Goal: Task Accomplishment & Management: Use online tool/utility

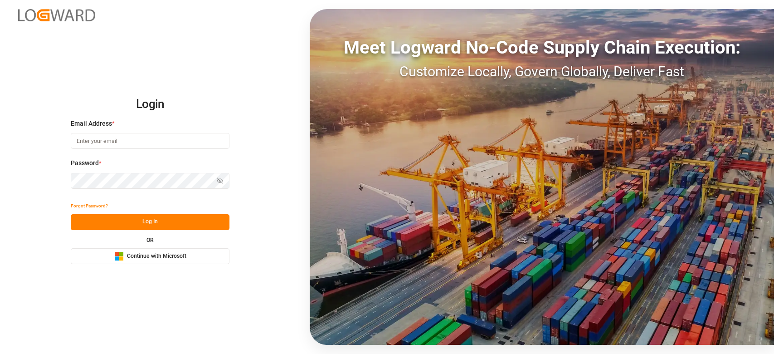
click at [147, 255] on span "Continue with Microsoft" at bounding box center [156, 256] width 59 height 8
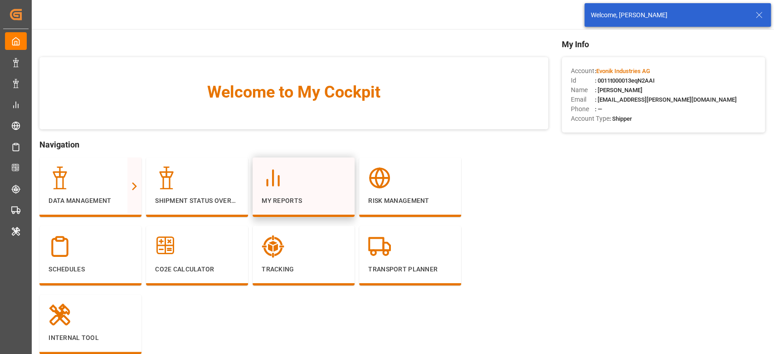
click at [302, 169] on div at bounding box center [304, 177] width 84 height 23
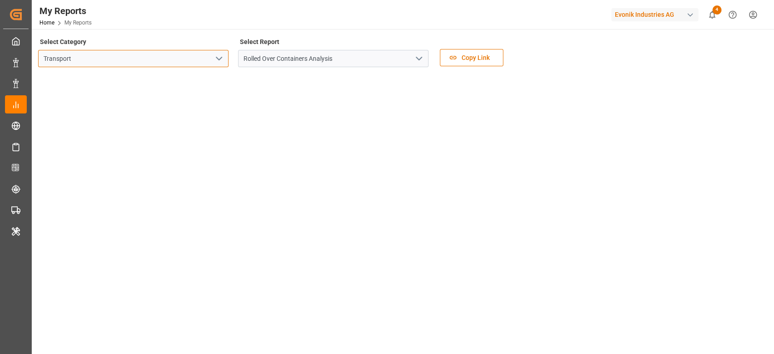
click at [169, 58] on input "Transport" at bounding box center [133, 58] width 190 height 17
click at [217, 60] on icon "open menu" at bounding box center [218, 58] width 11 height 11
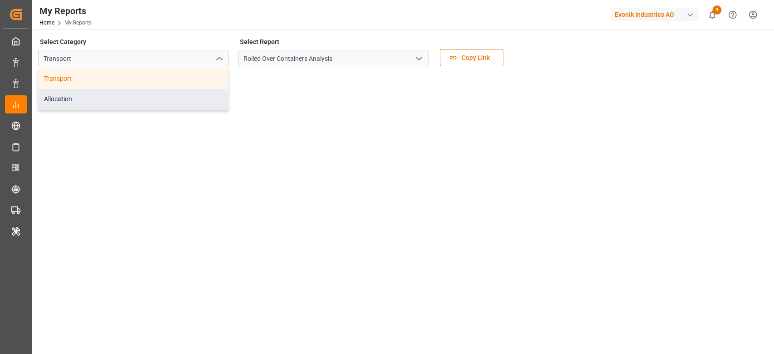
click at [158, 103] on div "Allocation" at bounding box center [133, 99] width 189 height 20
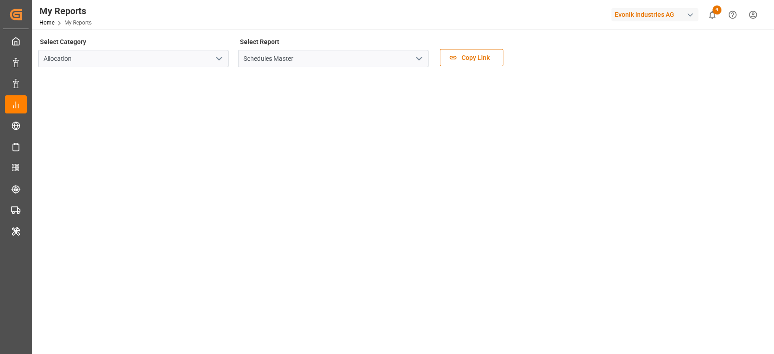
click at [423, 55] on icon "open menu" at bounding box center [418, 58] width 11 height 11
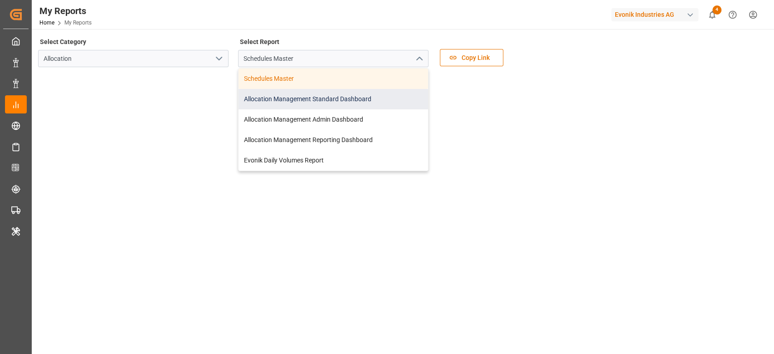
click at [333, 96] on div "Allocation Management Standard Dashboard" at bounding box center [332, 99] width 189 height 20
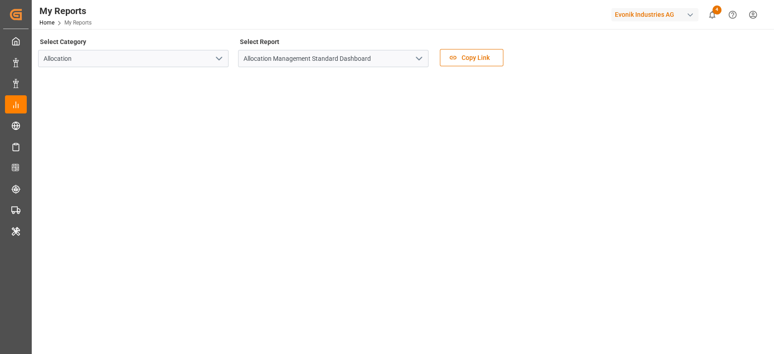
click at [676, 14] on div "Evonik Industries AG" at bounding box center [654, 14] width 87 height 13
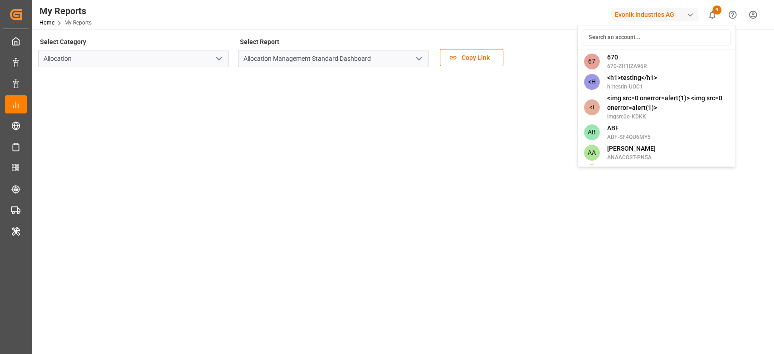
click at [630, 39] on input at bounding box center [656, 37] width 148 height 16
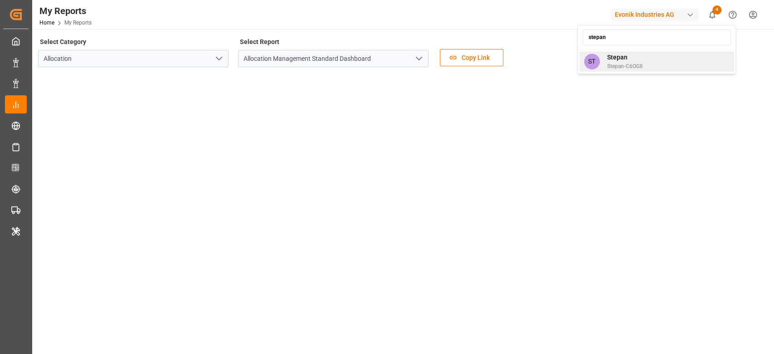
type input "stepan"
click at [629, 58] on span "Stepan" at bounding box center [623, 58] width 35 height 10
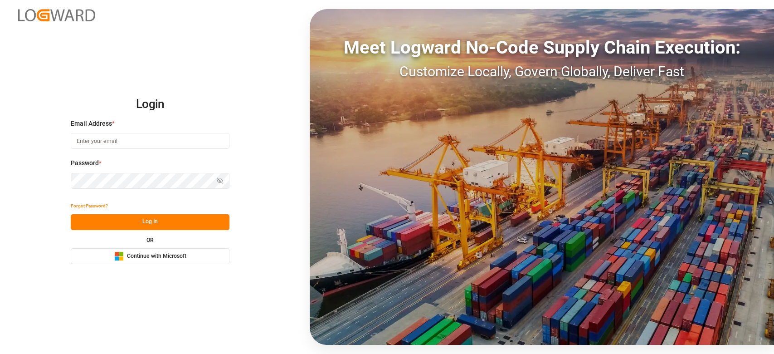
click at [145, 250] on button "Microsoft Logo Continue with Microsoft" at bounding box center [150, 256] width 159 height 16
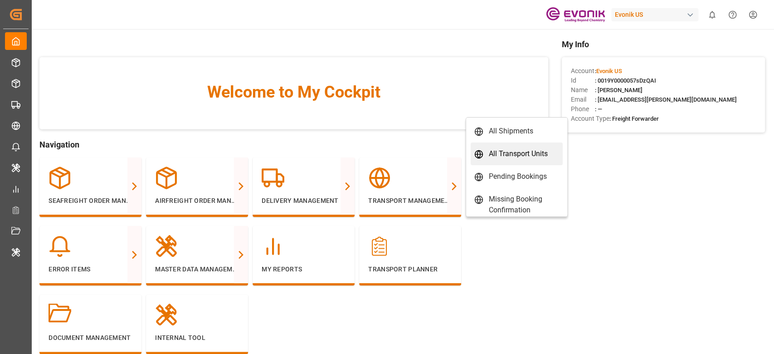
click at [505, 156] on div "All Transport Units" at bounding box center [518, 153] width 59 height 11
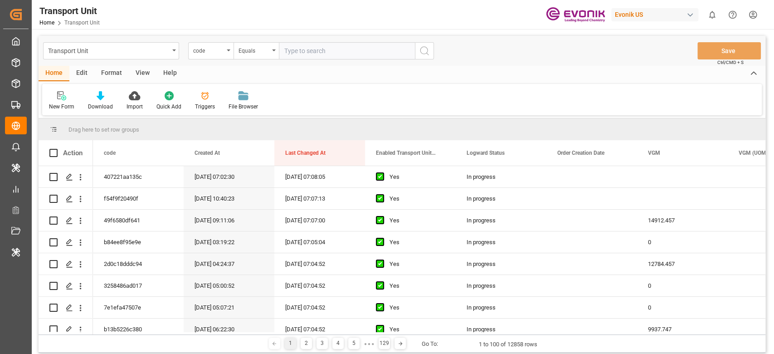
click at [112, 70] on div "Format" at bounding box center [111, 73] width 34 height 15
click at [69, 96] on div at bounding box center [62, 96] width 27 height 10
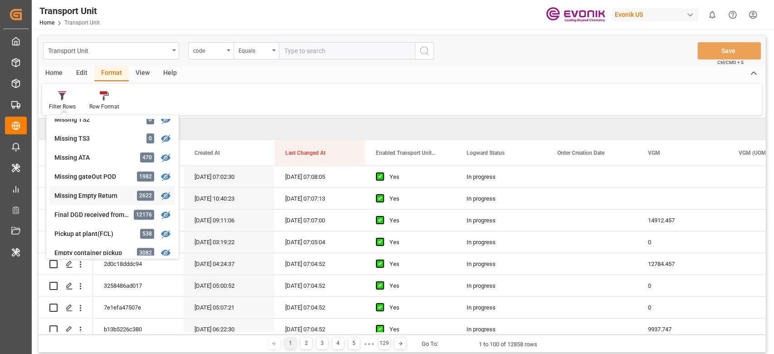
scroll to position [215, 0]
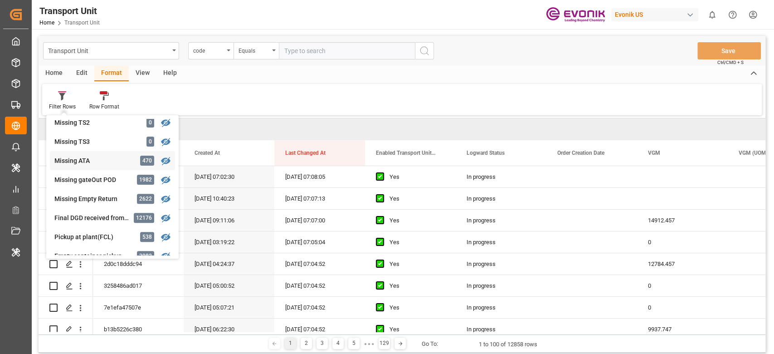
click at [97, 161] on div "Transport Unit code Equals Save Ctrl/CMD + S Home Edit Format View Help Filter …" at bounding box center [402, 194] width 727 height 316
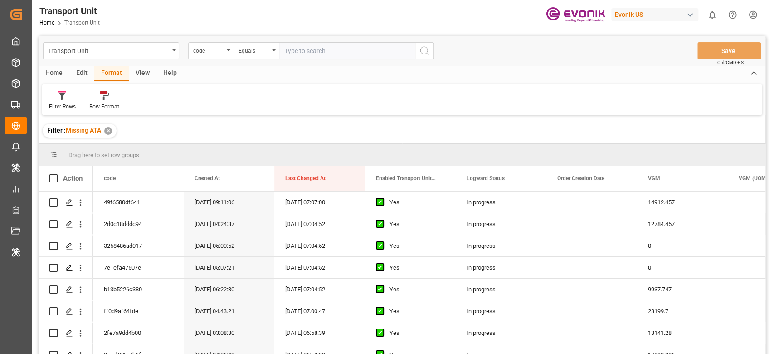
click at [138, 74] on div "View" at bounding box center [143, 73] width 28 height 15
click at [54, 107] on div "Default" at bounding box center [58, 106] width 18 height 8
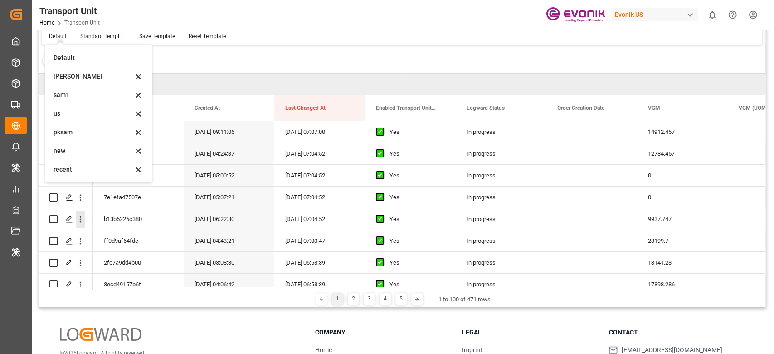
scroll to position [134, 0]
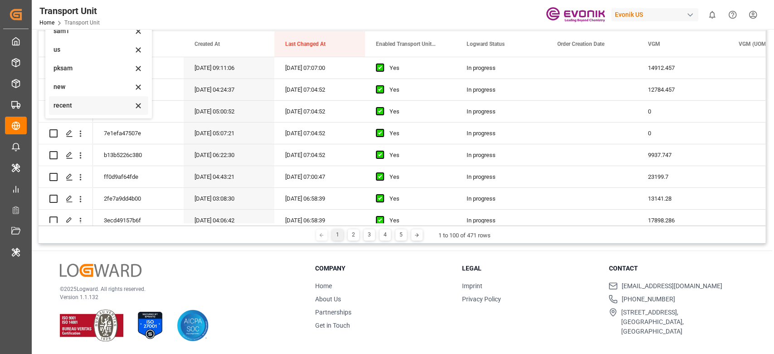
click at [80, 103] on div "recent" at bounding box center [92, 106] width 79 height 10
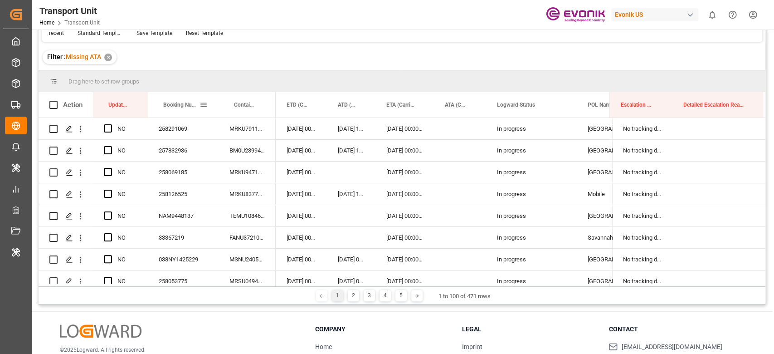
scroll to position [0, 0]
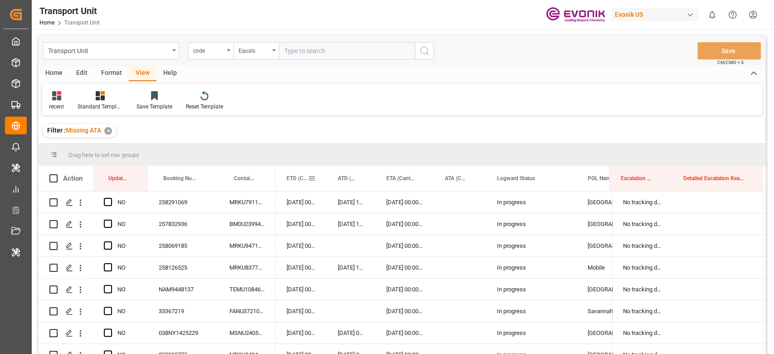
click at [315, 176] on span at bounding box center [312, 178] width 8 height 8
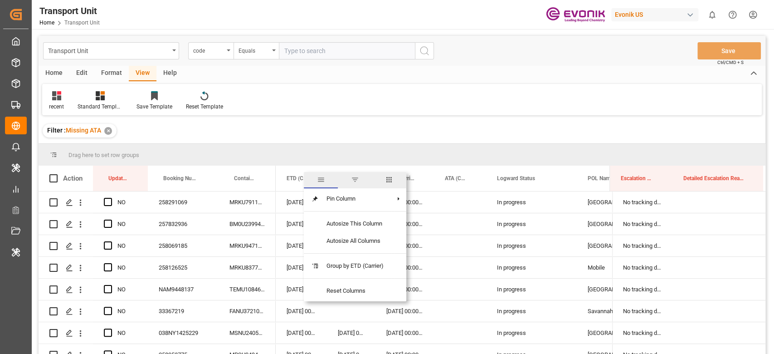
click at [388, 179] on span "columns" at bounding box center [389, 179] width 8 height 8
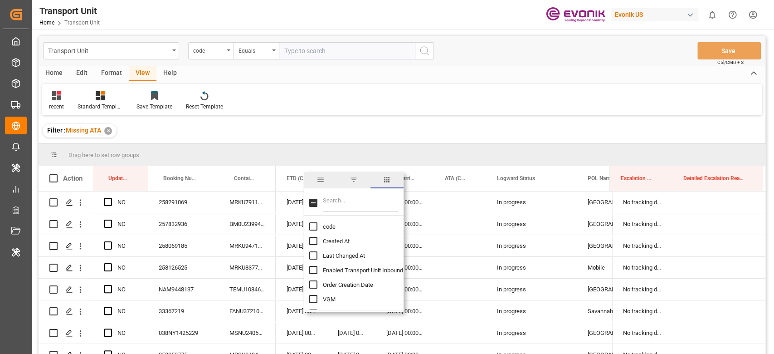
drag, startPoint x: 388, startPoint y: 189, endPoint x: 377, endPoint y: 208, distance: 21.7
click at [377, 208] on input "Filter Columns Input" at bounding box center [360, 203] width 75 height 18
type input "carr"
click at [315, 224] on input "Carrier SCAC column toggle visibility (hidden)" at bounding box center [313, 226] width 8 height 8
checkbox input "true"
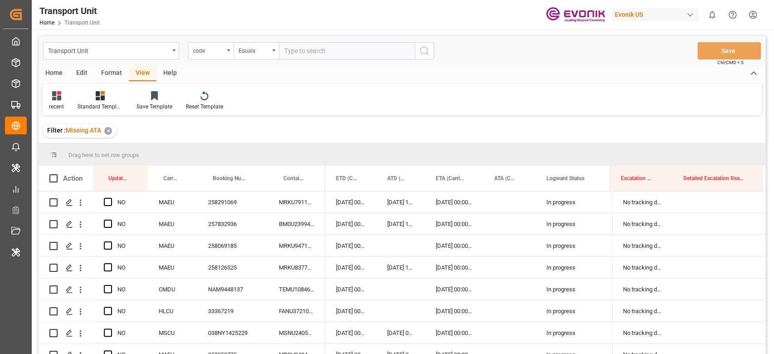
click at [360, 102] on div "recent Standard Templates Save Template Reset Template" at bounding box center [401, 99] width 719 height 31
drag, startPoint x: 173, startPoint y: 172, endPoint x: 173, endPoint y: 159, distance: 12.7
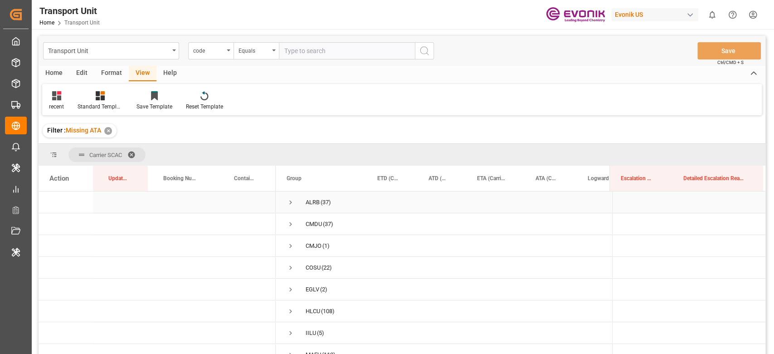
click at [297, 201] on span "ALRB (37)" at bounding box center [320, 202] width 69 height 20
click at [291, 202] on span "Press SPACE to select this row." at bounding box center [290, 202] width 8 height 8
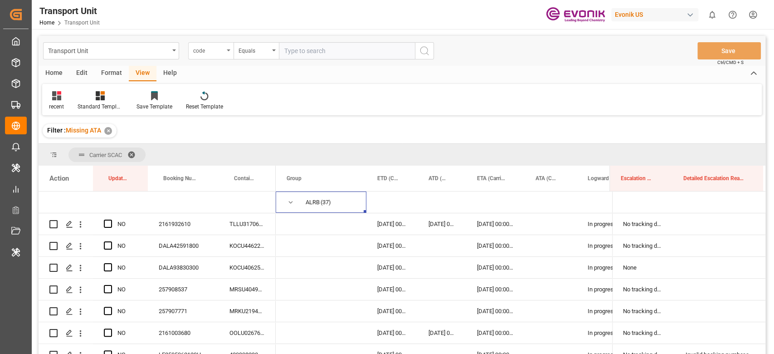
click at [216, 51] on div "code" at bounding box center [208, 49] width 31 height 10
click at [222, 50] on div "code" at bounding box center [208, 49] width 31 height 10
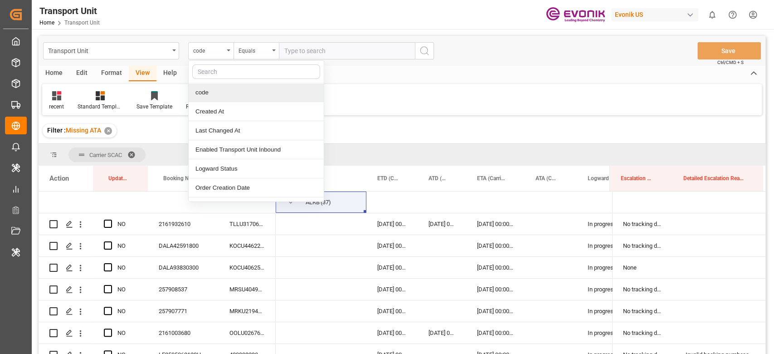
click at [225, 71] on input "text" at bounding box center [256, 71] width 128 height 15
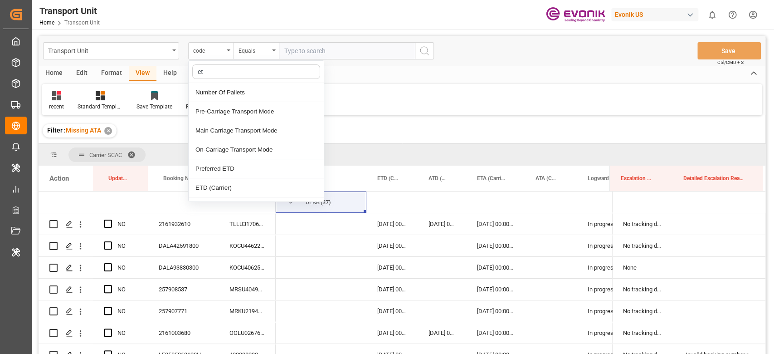
type input "etd"
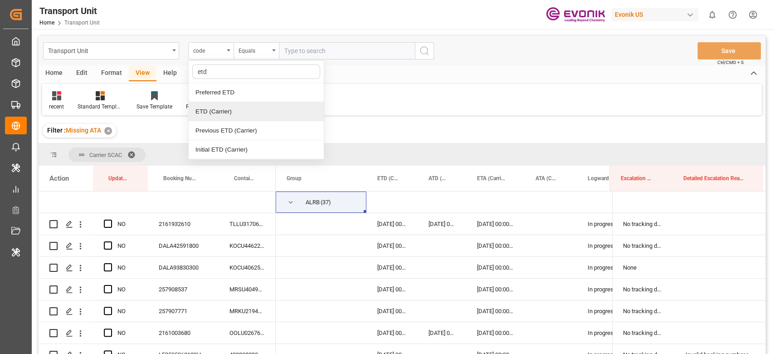
click at [229, 116] on div "ETD (Carrier)" at bounding box center [256, 111] width 135 height 19
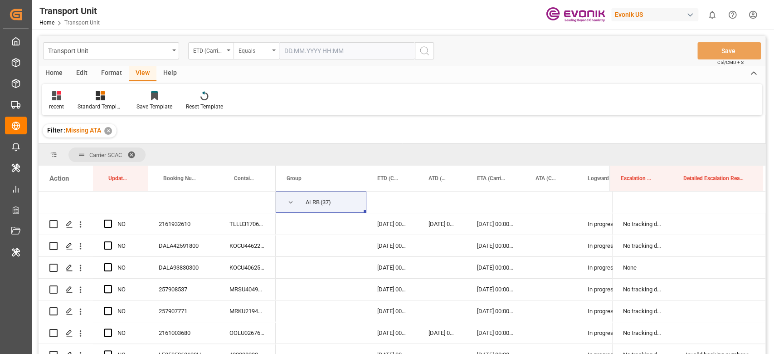
click at [258, 44] on div "Equals" at bounding box center [255, 50] width 45 height 17
click at [270, 145] on div "Greater than" at bounding box center [301, 149] width 135 height 19
click at [310, 56] on input "text" at bounding box center [347, 50] width 136 height 17
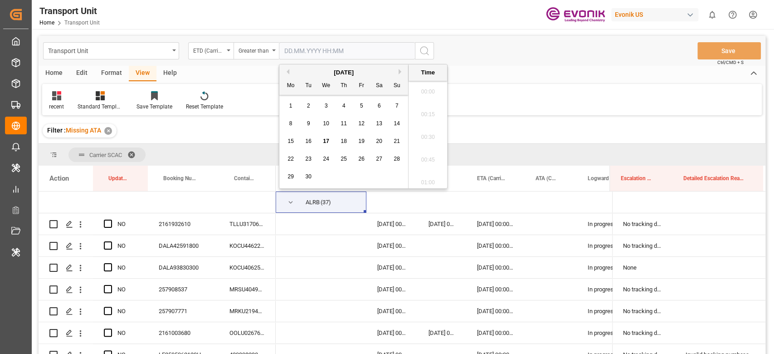
scroll to position [1091, 0]
click at [367, 140] on div "15 16 17 18 19 20 21" at bounding box center [344, 141] width 124 height 18
click at [366, 140] on div "19" at bounding box center [361, 141] width 11 height 11
type input "19.09.2025 00:00"
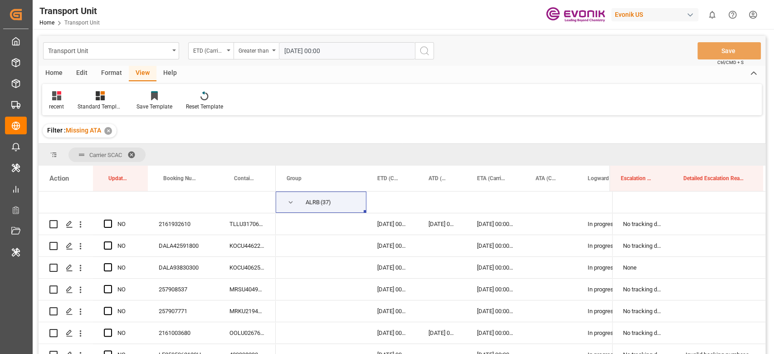
click at [419, 52] on icon "search button" at bounding box center [424, 50] width 11 height 11
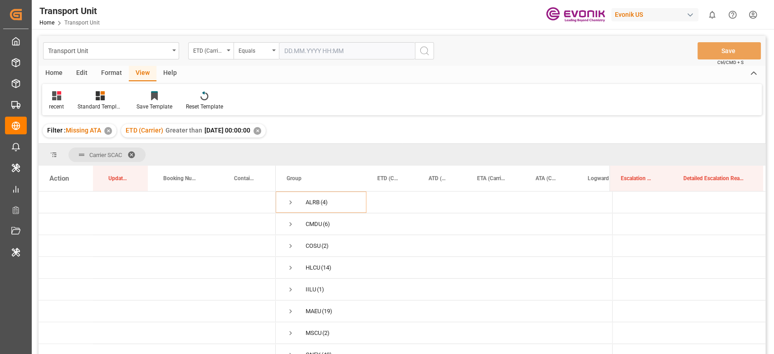
click at [131, 152] on span at bounding box center [134, 154] width 15 height 8
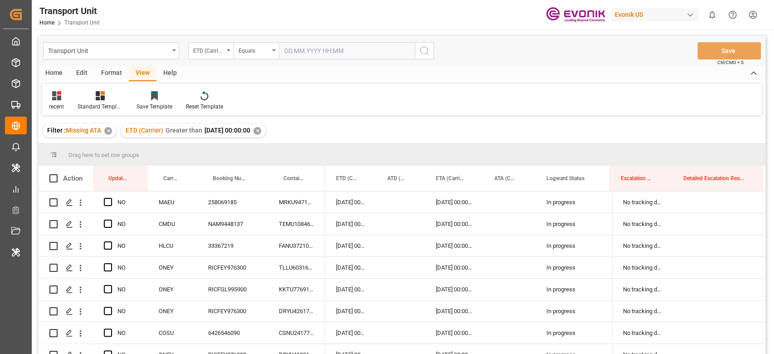
click at [261, 128] on div "✕" at bounding box center [257, 131] width 8 height 8
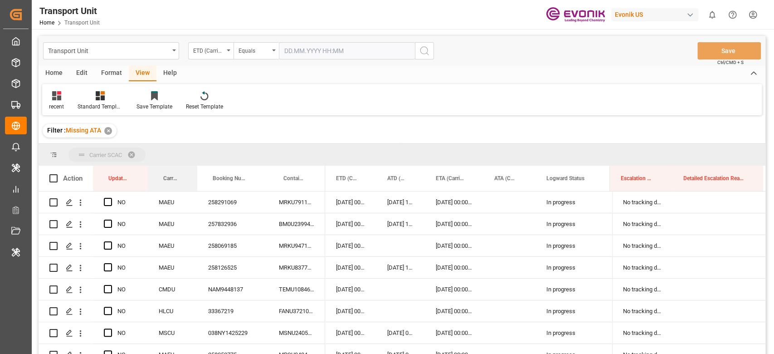
drag, startPoint x: 170, startPoint y: 179, endPoint x: 170, endPoint y: 153, distance: 26.3
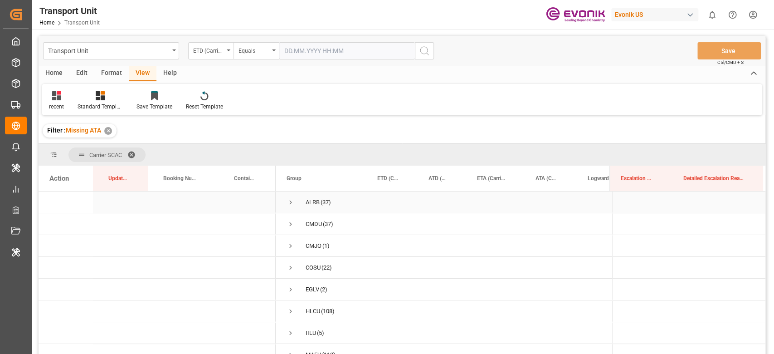
click at [295, 205] on span "ALRB (37)" at bounding box center [320, 202] width 69 height 20
click at [287, 200] on span "Press SPACE to select this row." at bounding box center [290, 202] width 8 height 8
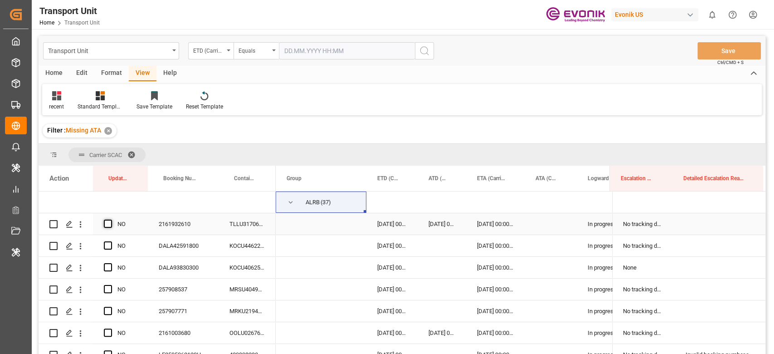
click at [109, 222] on span "Press SPACE to select this row." at bounding box center [108, 223] width 8 height 8
click at [111, 219] on input "Press SPACE to select this row." at bounding box center [111, 219] width 0 height 0
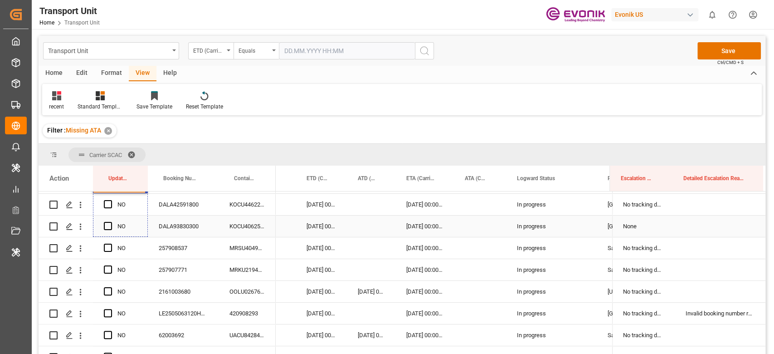
scroll to position [60, 0]
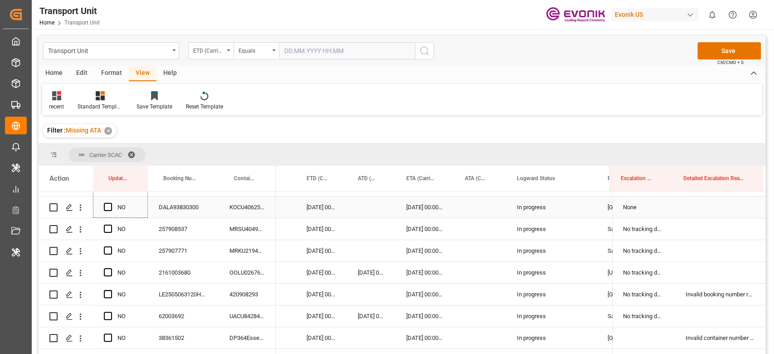
drag, startPoint x: 147, startPoint y: 234, endPoint x: 139, endPoint y: 265, distance: 32.3
click at [111, 228] on span "Press SPACE to select this row." at bounding box center [108, 228] width 8 height 8
click at [111, 224] on input "Press SPACE to select this row." at bounding box center [111, 224] width 0 height 0
click at [109, 270] on span "Press SPACE to select this row." at bounding box center [108, 272] width 8 height 8
click at [111, 268] on input "Press SPACE to select this row." at bounding box center [111, 268] width 0 height 0
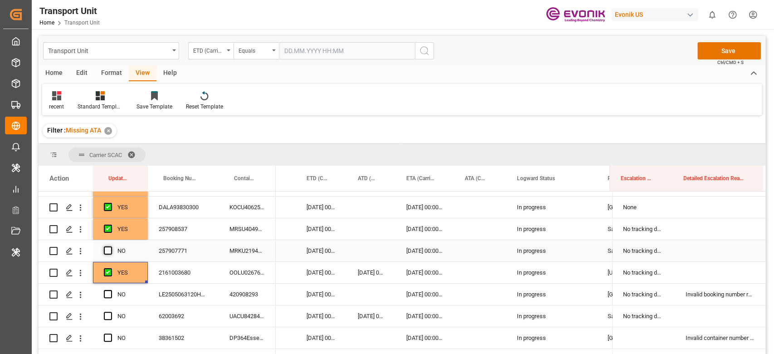
click at [111, 247] on span "Press SPACE to select this row." at bounding box center [108, 250] width 8 height 8
click at [111, 246] on input "Press SPACE to select this row." at bounding box center [111, 246] width 0 height 0
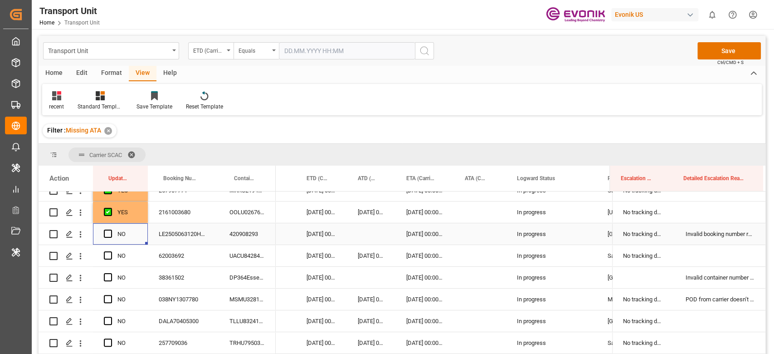
click at [109, 239] on div "Press SPACE to select this row." at bounding box center [111, 233] width 14 height 21
click at [109, 234] on span "Press SPACE to select this row." at bounding box center [108, 233] width 8 height 8
click at [111, 229] on input "Press SPACE to select this row." at bounding box center [111, 229] width 0 height 0
click at [107, 255] on span "Press SPACE to select this row." at bounding box center [108, 255] width 8 height 8
click at [111, 251] on input "Press SPACE to select this row." at bounding box center [111, 251] width 0 height 0
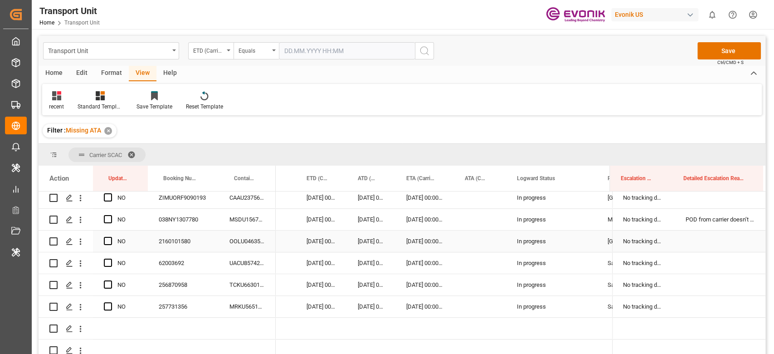
scroll to position [725, 0]
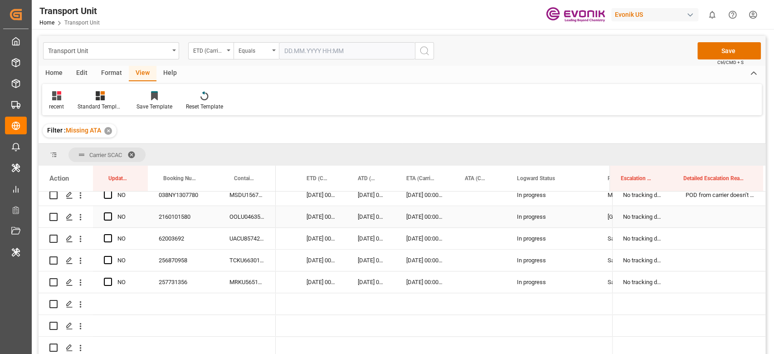
click at [177, 217] on div "2160101580" at bounding box center [183, 216] width 71 height 21
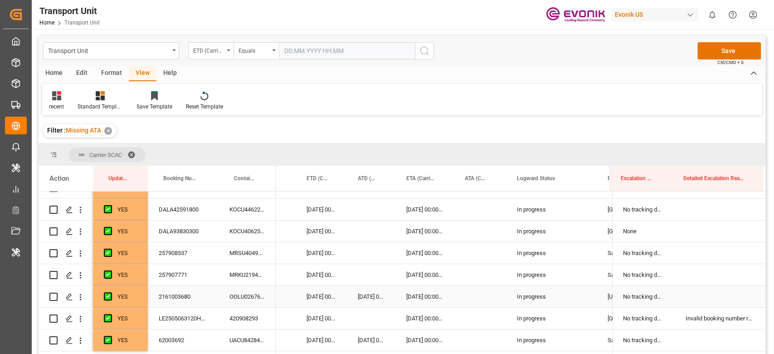
scroll to position [60, 0]
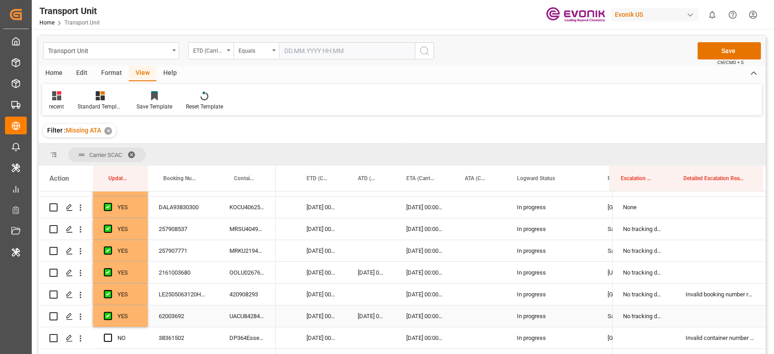
click at [136, 324] on div "YES" at bounding box center [126, 316] width 19 height 21
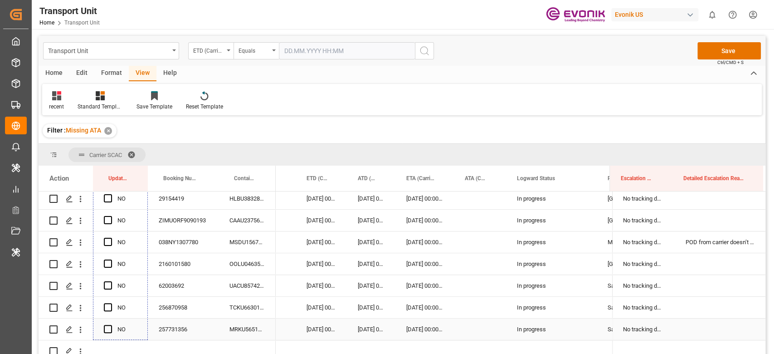
scroll to position [725, 0]
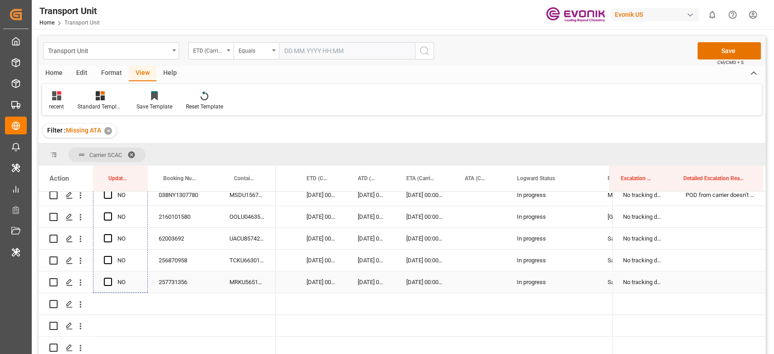
drag, startPoint x: 146, startPoint y: 325, endPoint x: 141, endPoint y: 273, distance: 51.9
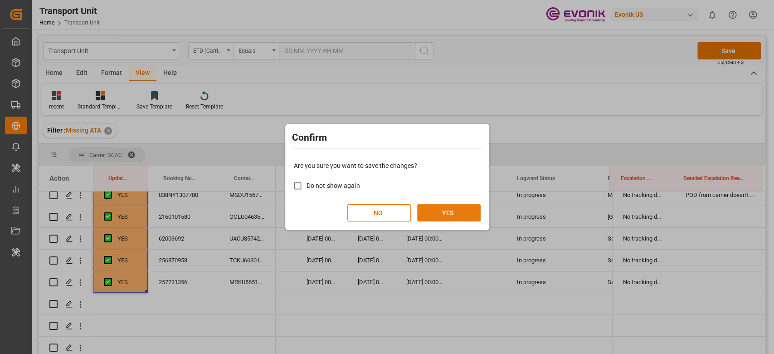
click at [446, 212] on button "YES" at bounding box center [448, 212] width 63 height 17
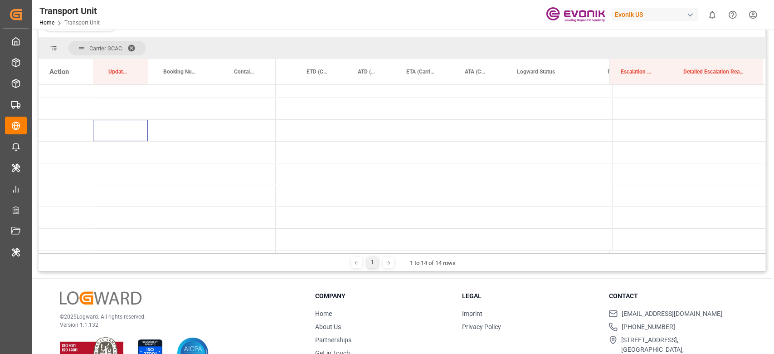
scroll to position [134, 0]
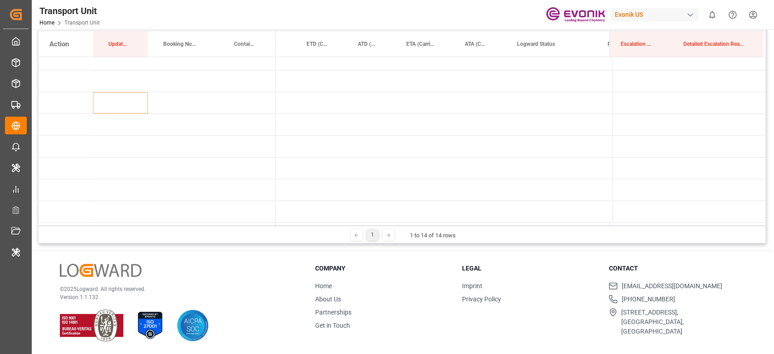
drag, startPoint x: 282, startPoint y: 226, endPoint x: 270, endPoint y: 224, distance: 12.8
click at [270, 224] on div "Carrier SCAC Drag here to set column labels Action Update Last Opened Booking N…" at bounding box center [402, 127] width 727 height 234
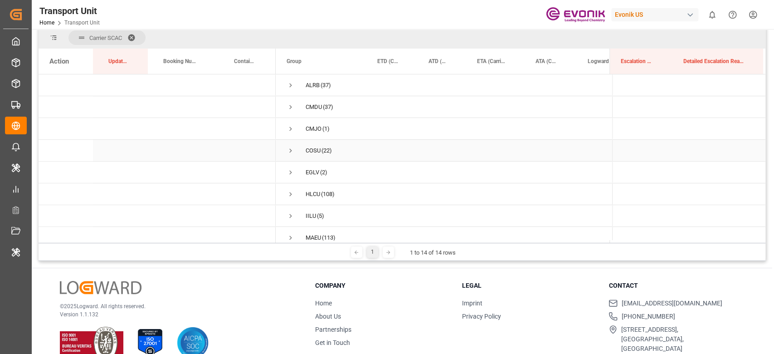
scroll to position [73, 0]
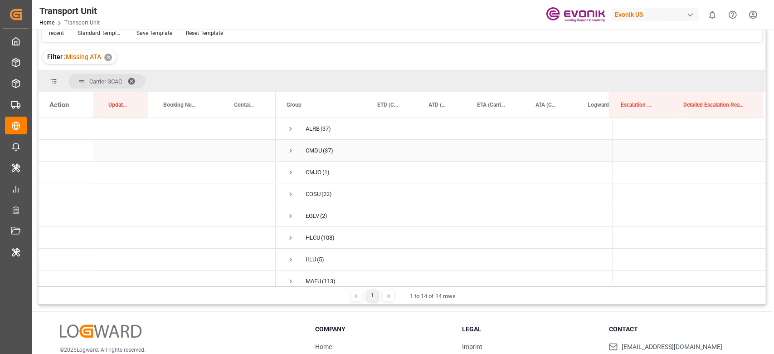
click at [296, 150] on span "CMDU (37)" at bounding box center [320, 150] width 69 height 20
click at [286, 148] on span "Press SPACE to select this row." at bounding box center [290, 150] width 8 height 8
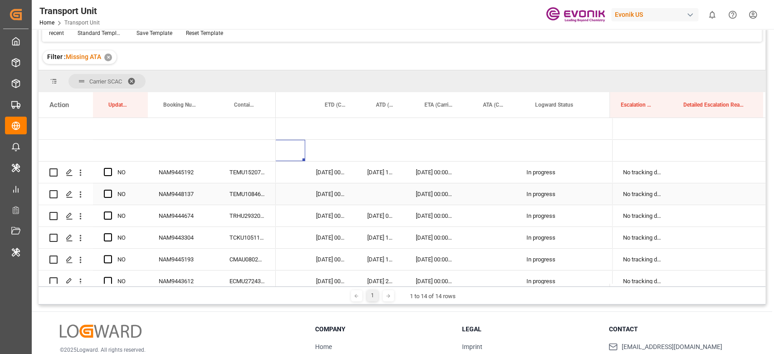
scroll to position [0, 62]
click at [109, 173] on span "Press SPACE to select this row." at bounding box center [108, 172] width 8 height 8
click at [111, 168] on input "Press SPACE to select this row." at bounding box center [111, 168] width 0 height 0
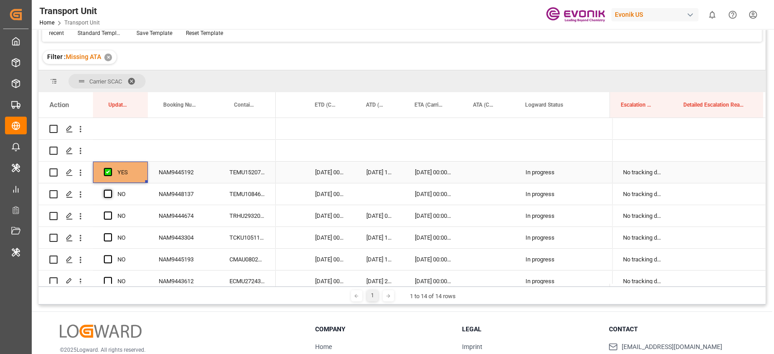
click at [109, 194] on span "Press SPACE to select this row." at bounding box center [108, 193] width 8 height 8
click at [111, 189] on input "Press SPACE to select this row." at bounding box center [111, 189] width 0 height 0
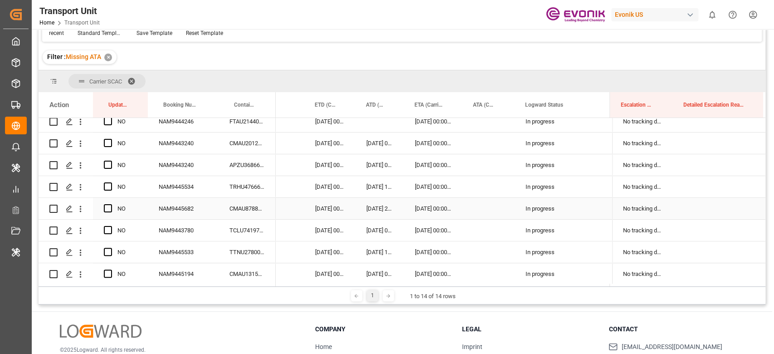
scroll to position [0, 0]
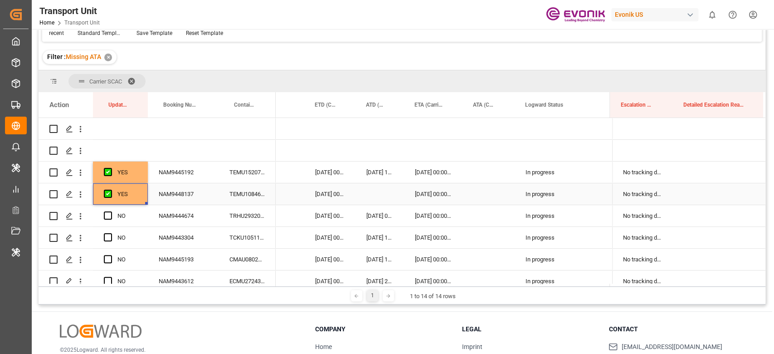
click at [145, 204] on div "YES" at bounding box center [120, 193] width 55 height 21
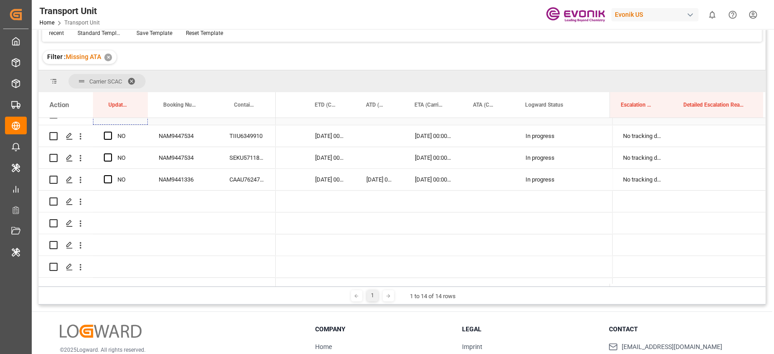
scroll to position [725, 0]
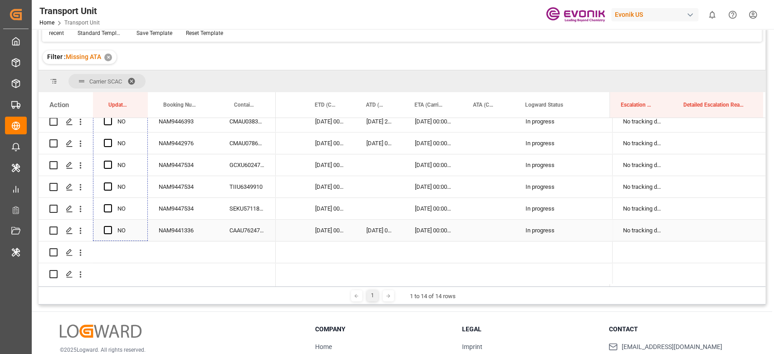
drag, startPoint x: 146, startPoint y: 202, endPoint x: 137, endPoint y: 224, distance: 23.6
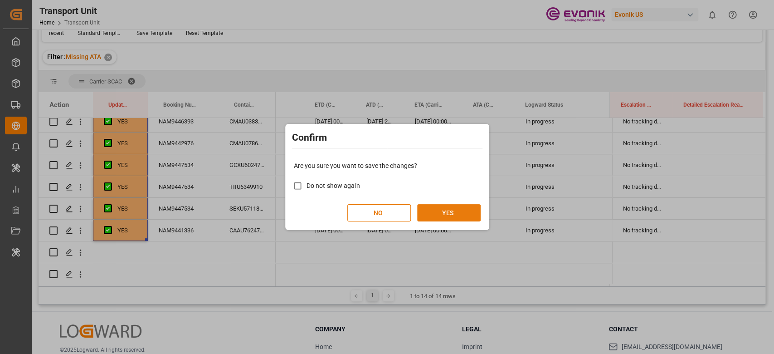
click at [443, 216] on button "YES" at bounding box center [448, 212] width 63 height 17
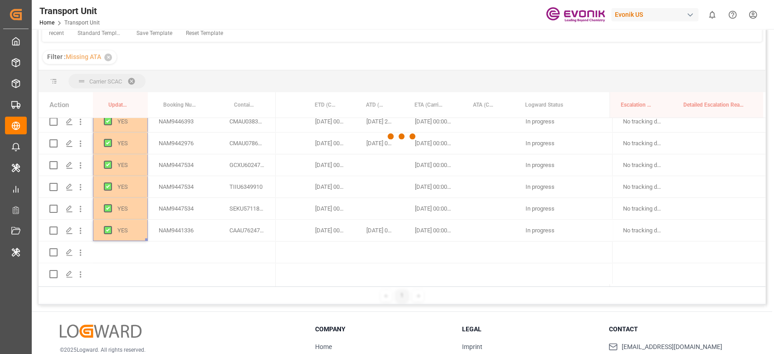
scroll to position [0, 0]
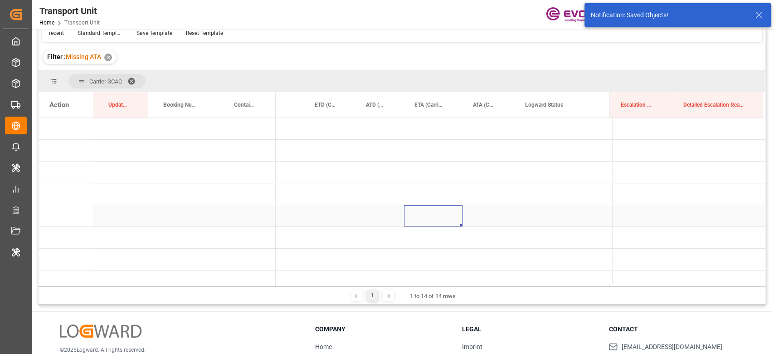
click at [443, 209] on div "Press SPACE to select this row." at bounding box center [433, 215] width 58 height 21
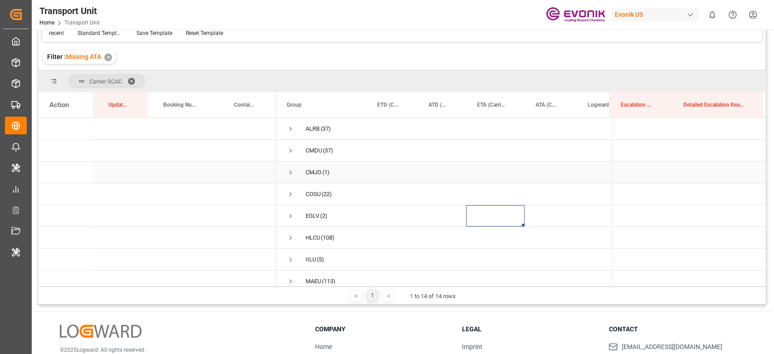
click at [290, 169] on span "Press SPACE to select this row." at bounding box center [290, 172] width 8 height 8
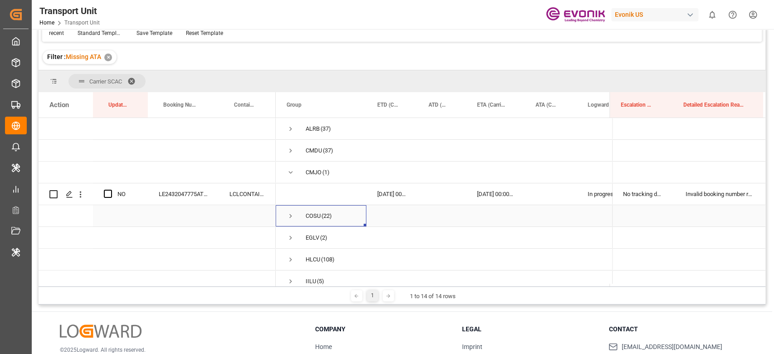
click at [289, 216] on span "Press SPACE to select this row." at bounding box center [290, 216] width 8 height 8
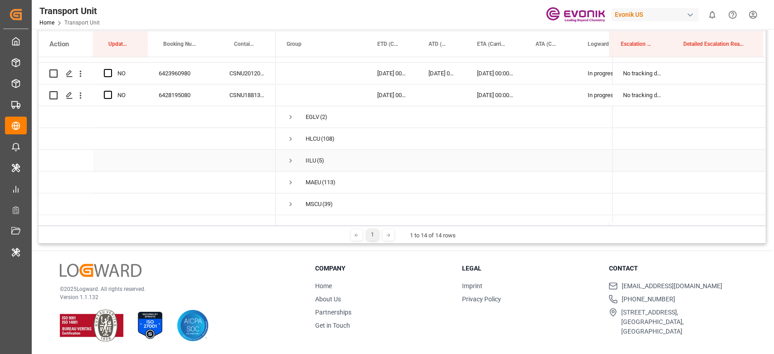
scroll to position [521, 0]
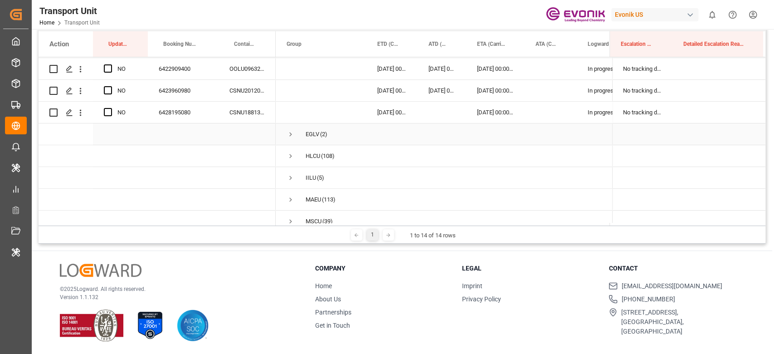
click at [288, 132] on span "Press SPACE to select this row." at bounding box center [290, 134] width 8 height 8
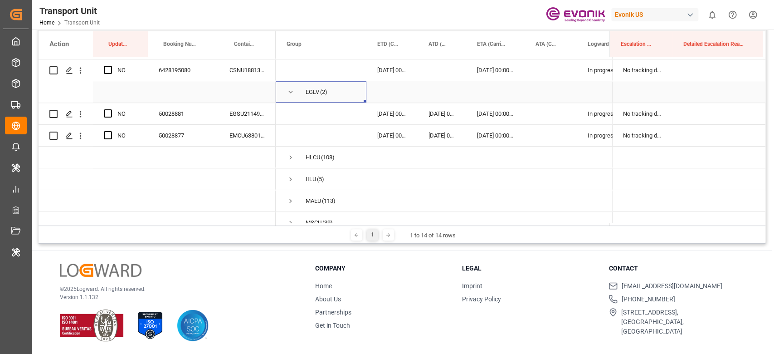
scroll to position [582, 0]
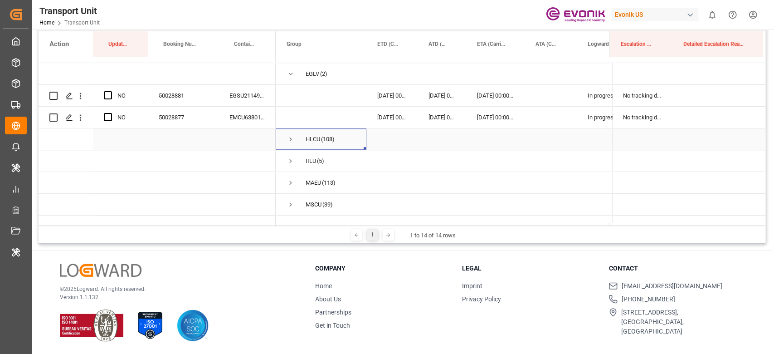
click at [291, 137] on span "Press SPACE to select this row." at bounding box center [290, 139] width 8 height 8
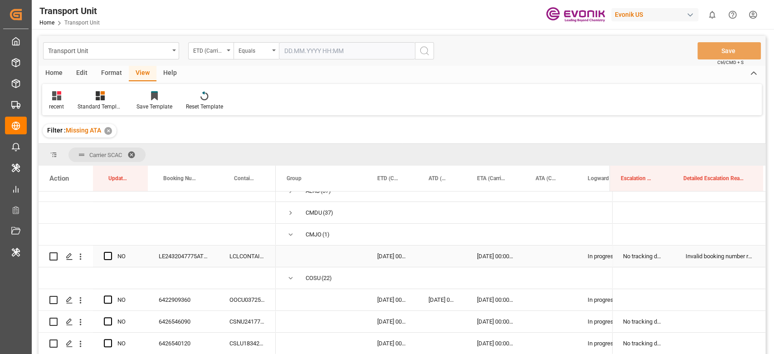
scroll to position [0, 0]
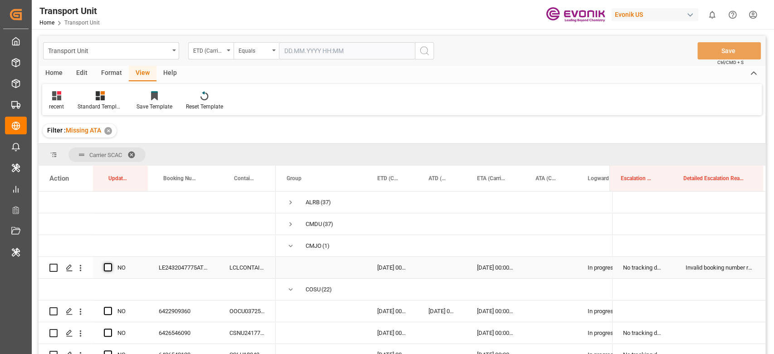
click at [104, 264] on span "Press SPACE to select this row." at bounding box center [108, 267] width 8 height 8
click at [111, 263] on input "Press SPACE to select this row." at bounding box center [111, 263] width 0 height 0
click at [104, 264] on span "Press SPACE to select this row." at bounding box center [108, 267] width 8 height 8
click at [111, 263] on input "Press SPACE to select this row." at bounding box center [111, 263] width 0 height 0
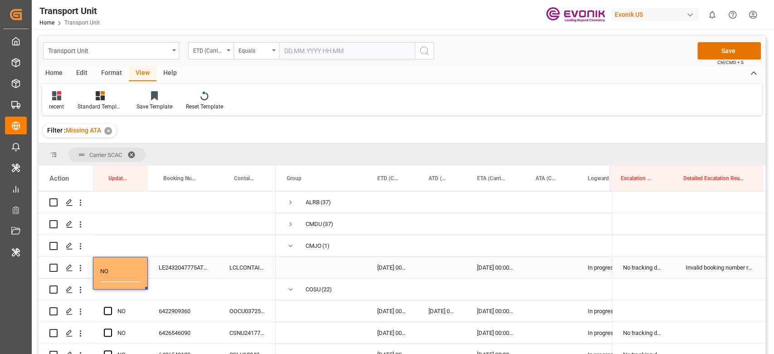
click at [105, 270] on input "NO" at bounding box center [120, 273] width 40 height 18
click at [139, 242] on div "Press SPACE to select this row." at bounding box center [120, 245] width 55 height 21
click at [107, 264] on span "Press SPACE to select this row." at bounding box center [108, 267] width 8 height 8
click at [111, 263] on input "Press SPACE to select this row." at bounding box center [111, 263] width 0 height 0
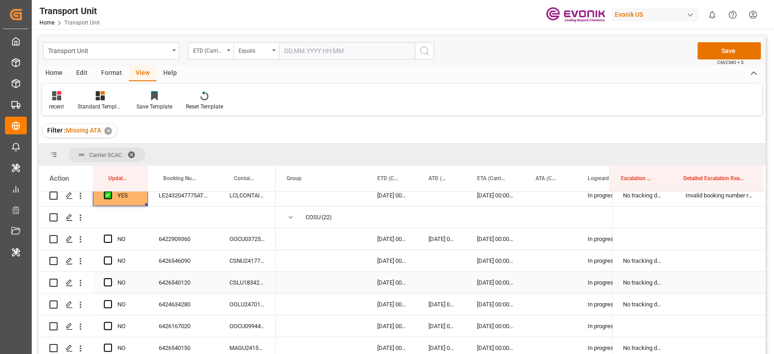
scroll to position [60, 0]
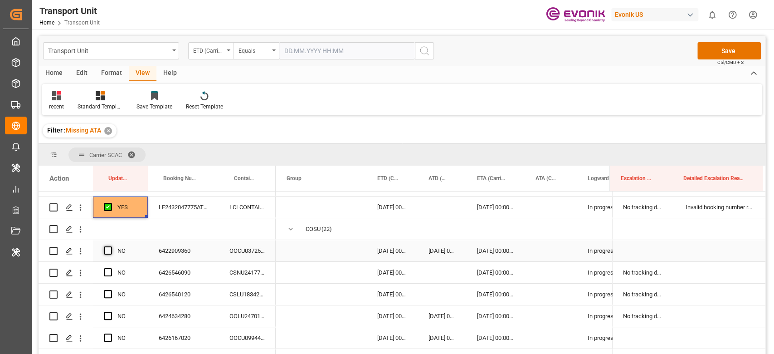
click at [106, 248] on span "Press SPACE to select this row." at bounding box center [108, 250] width 8 height 8
click at [111, 246] on input "Press SPACE to select this row." at bounding box center [111, 246] width 0 height 0
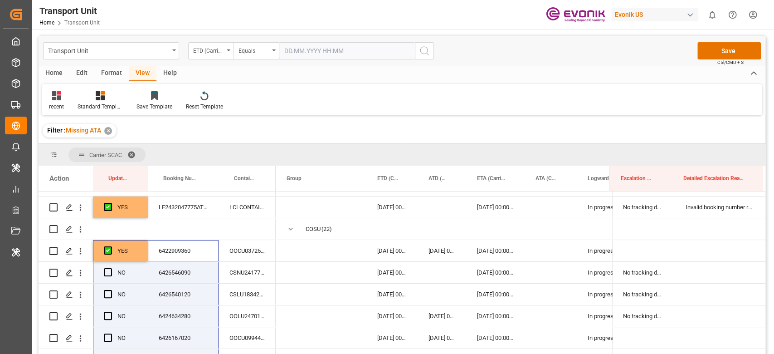
drag, startPoint x: 145, startPoint y: 275, endPoint x: 138, endPoint y: 277, distance: 7.2
click at [140, 245] on div "YES" at bounding box center [120, 250] width 55 height 21
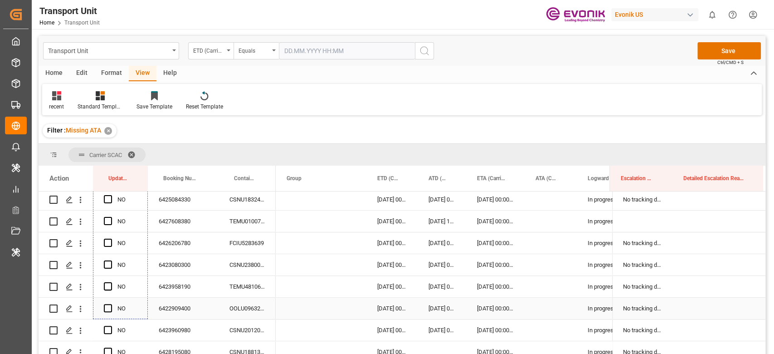
scroll to position [483, 0]
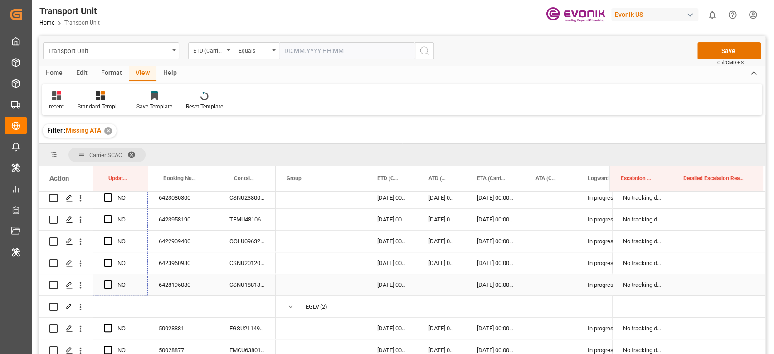
drag, startPoint x: 146, startPoint y: 259, endPoint x: 141, endPoint y: 286, distance: 27.5
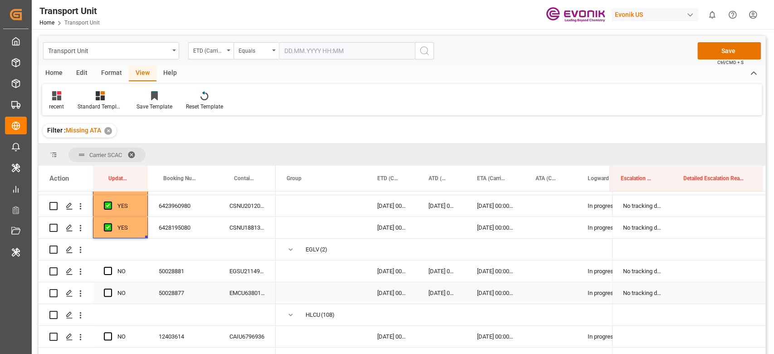
scroll to position [544, 0]
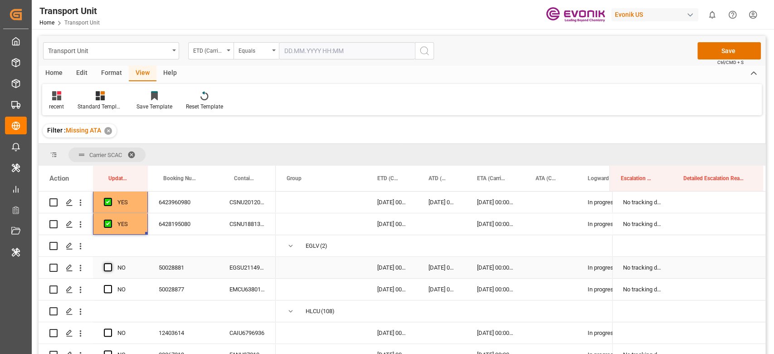
click at [111, 266] on span "Press SPACE to select this row." at bounding box center [108, 267] width 8 height 8
click at [111, 263] on input "Press SPACE to select this row." at bounding box center [111, 263] width 0 height 0
click at [111, 266] on span "Press SPACE to select this row." at bounding box center [108, 267] width 8 height 8
click at [111, 263] on input "Press SPACE to select this row." at bounding box center [111, 263] width 0 height 0
drag, startPoint x: 106, startPoint y: 305, endPoint x: 108, endPoint y: 284, distance: 20.9
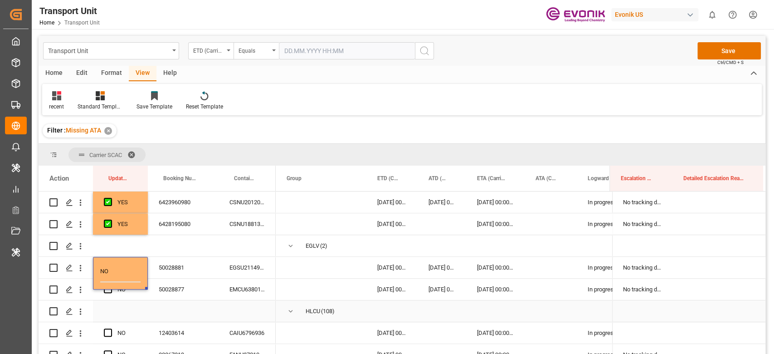
click at [106, 305] on div "Press SPACE to select this row." at bounding box center [120, 310] width 55 height 21
click at [109, 288] on span "Press SPACE to select this row." at bounding box center [108, 289] width 8 height 8
click at [111, 285] on input "Press SPACE to select this row." at bounding box center [111, 285] width 0 height 0
click at [111, 269] on span "Press SPACE to select this row." at bounding box center [108, 267] width 8 height 8
click at [111, 263] on input "Press SPACE to select this row." at bounding box center [111, 263] width 0 height 0
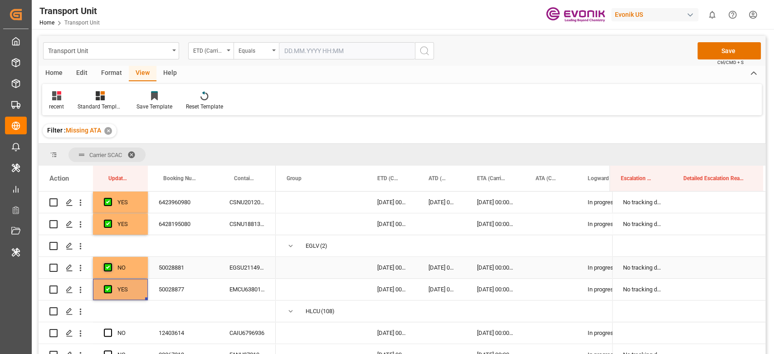
click at [111, 269] on span "Press SPACE to select this row." at bounding box center [108, 267] width 8 height 8
click at [111, 263] on input "Press SPACE to select this row." at bounding box center [111, 263] width 0 height 0
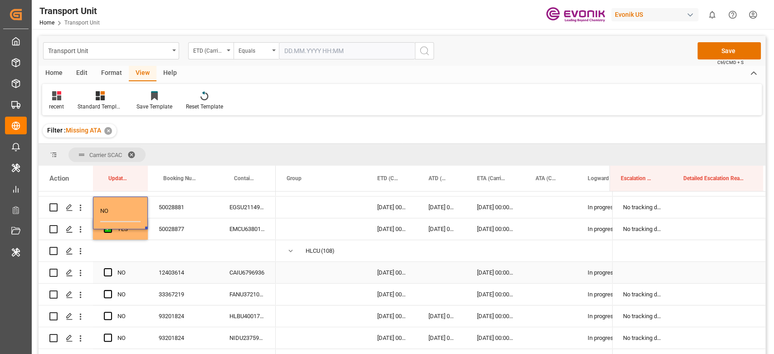
click at [131, 257] on div "Press SPACE to select this row." at bounding box center [120, 250] width 55 height 21
click at [109, 201] on div "Press SPACE to select this row." at bounding box center [111, 207] width 14 height 21
click at [108, 207] on span "Press SPACE to select this row." at bounding box center [108, 207] width 8 height 8
click at [111, 203] on input "Press SPACE to select this row." at bounding box center [111, 203] width 0 height 0
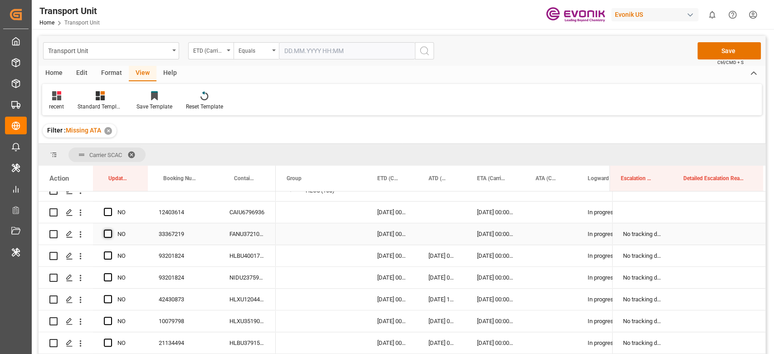
click at [109, 236] on span "Press SPACE to select this row." at bounding box center [108, 233] width 8 height 8
click at [111, 229] on input "Press SPACE to select this row." at bounding box center [111, 229] width 0 height 0
click at [109, 204] on div "Press SPACE to select this row." at bounding box center [111, 212] width 14 height 21
click at [111, 215] on span "Press SPACE to select this row." at bounding box center [108, 212] width 8 height 8
click at [111, 208] on input "Press SPACE to select this row." at bounding box center [111, 208] width 0 height 0
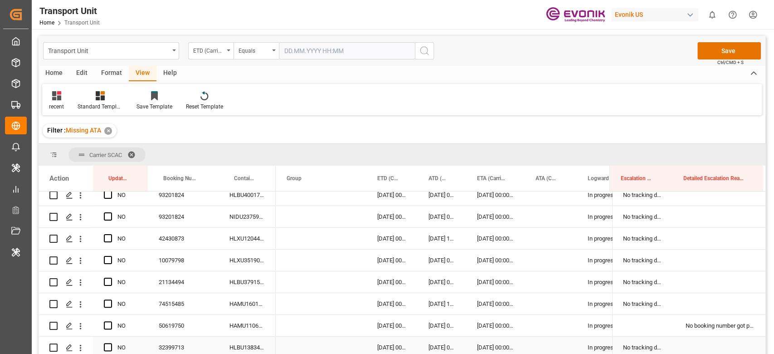
scroll to position [725, 0]
click at [109, 285] on span "Press SPACE to select this row." at bounding box center [108, 281] width 8 height 8
click at [111, 277] on input "Press SPACE to select this row." at bounding box center [111, 277] width 0 height 0
click at [109, 325] on span "Press SPACE to select this row." at bounding box center [108, 325] width 8 height 8
click at [111, 321] on input "Press SPACE to select this row." at bounding box center [111, 321] width 0 height 0
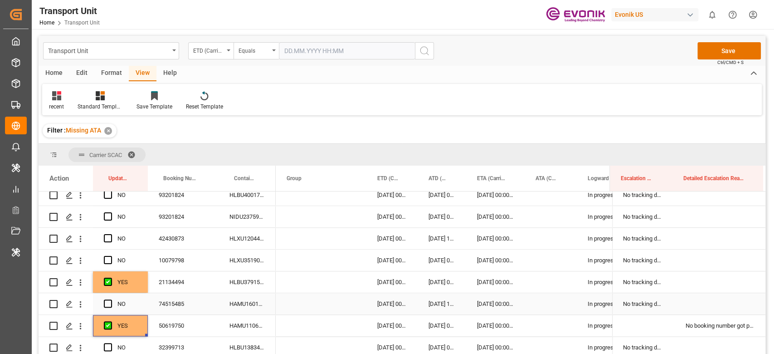
click at [100, 300] on div "NO" at bounding box center [120, 303] width 55 height 21
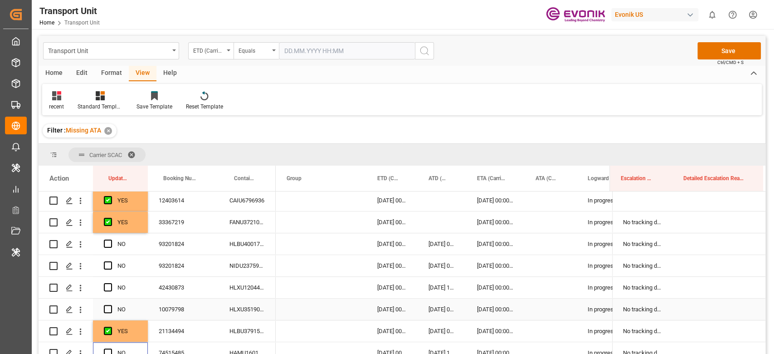
scroll to position [665, 0]
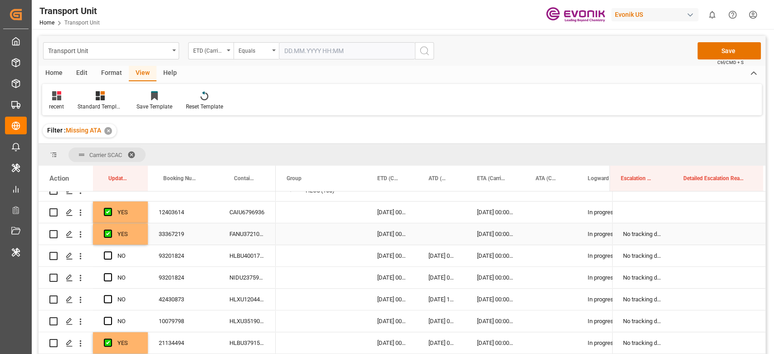
click at [146, 241] on div "YES" at bounding box center [120, 233] width 55 height 21
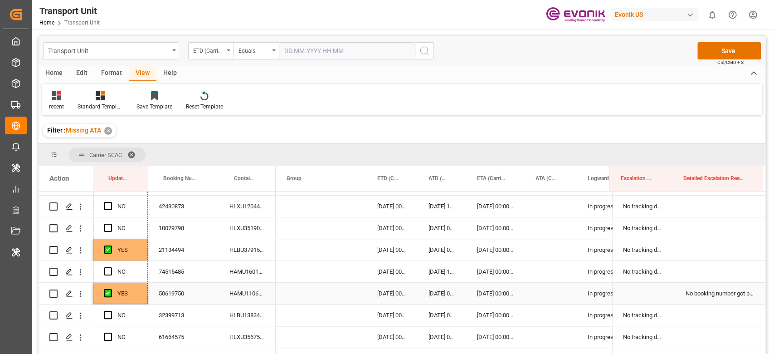
scroll to position [786, 0]
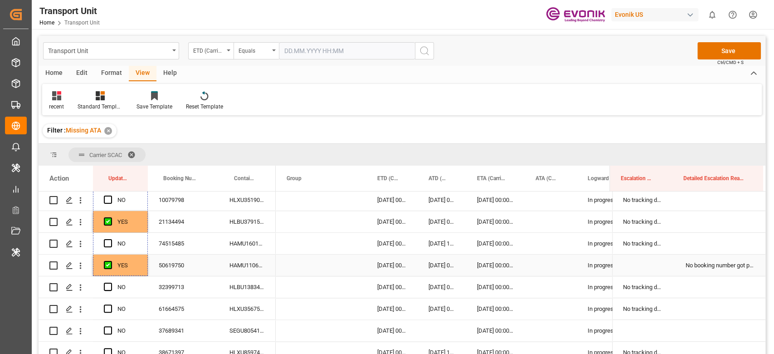
drag, startPoint x: 146, startPoint y: 242, endPoint x: 128, endPoint y: 256, distance: 22.9
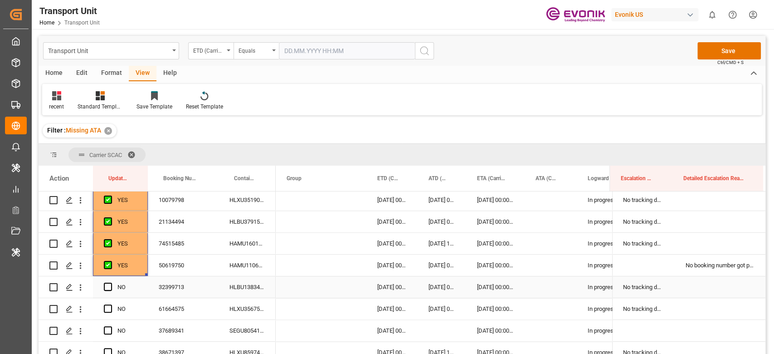
click at [734, 261] on div "No booking number got provided by customer/forwarder" at bounding box center [719, 264] width 91 height 21
click at [739, 268] on icon "Press SPACE to select this row." at bounding box center [744, 270] width 10 height 10
click at [661, 262] on div "Press SPACE to select this row." at bounding box center [643, 264] width 63 height 21
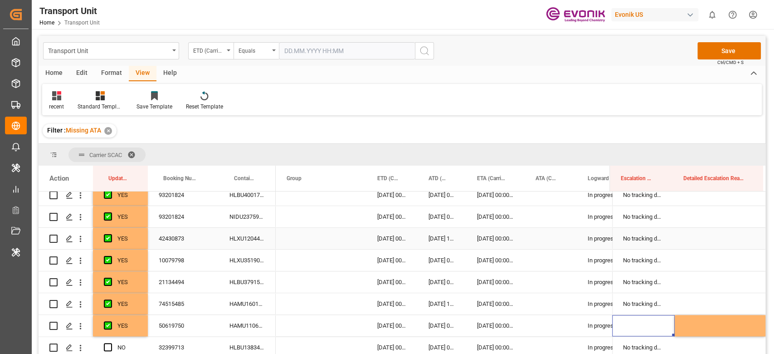
scroll to position [604, 0]
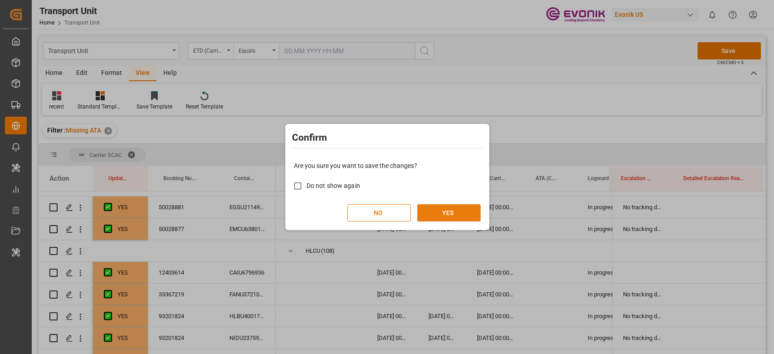
click at [463, 212] on button "YES" at bounding box center [448, 212] width 63 height 17
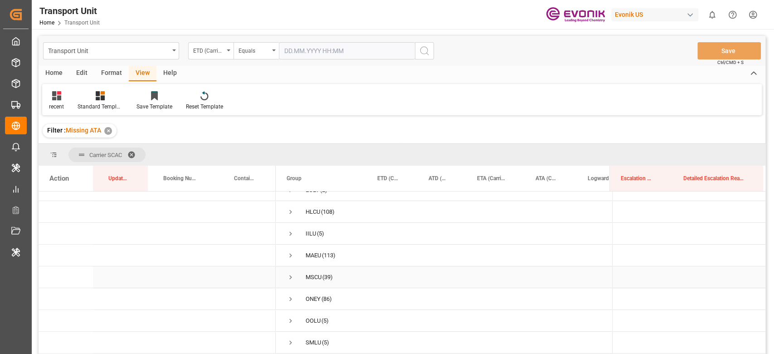
scroll to position [81, 0]
click at [289, 230] on span "Press SPACE to select this row." at bounding box center [290, 230] width 8 height 8
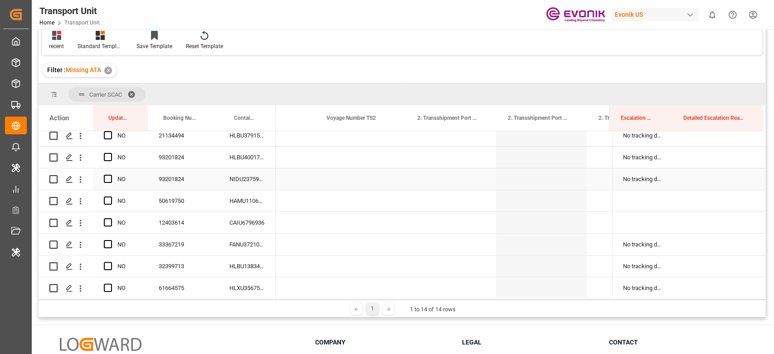
scroll to position [0, 0]
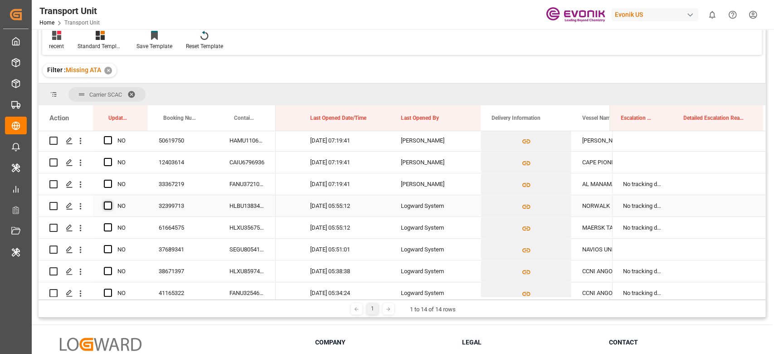
click at [107, 204] on span "Press SPACE to select this row." at bounding box center [108, 205] width 8 height 8
click at [111, 201] on input "Press SPACE to select this row." at bounding box center [111, 201] width 0 height 0
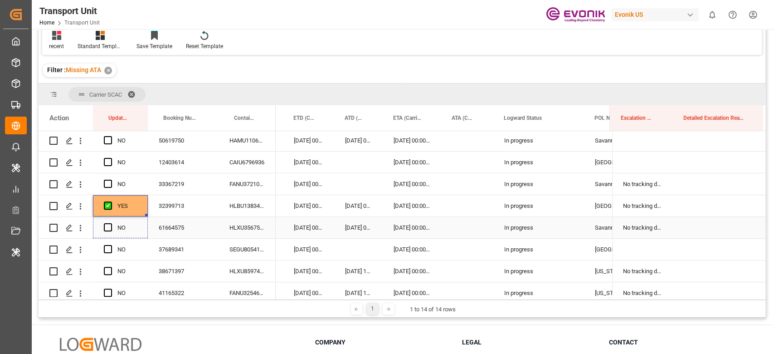
drag, startPoint x: 145, startPoint y: 214, endPoint x: 145, endPoint y: 228, distance: 14.1
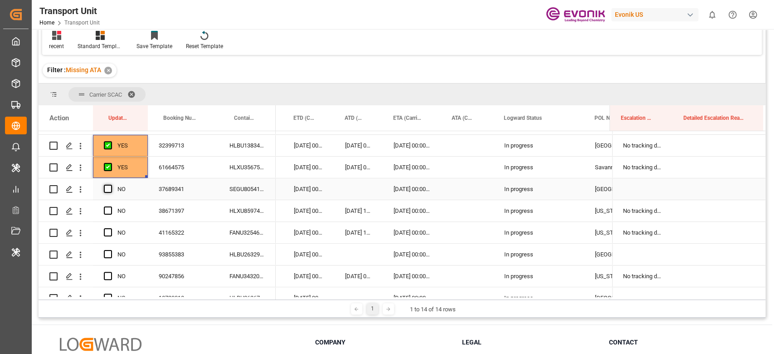
click at [104, 187] on span "Press SPACE to select this row." at bounding box center [108, 188] width 8 height 8
click at [111, 184] on input "Press SPACE to select this row." at bounding box center [111, 184] width 0 height 0
click at [108, 208] on span "Press SPACE to select this row." at bounding box center [108, 210] width 8 height 8
click at [111, 206] on input "Press SPACE to select this row." at bounding box center [111, 206] width 0 height 0
click at [109, 226] on div "Press SPACE to select this row." at bounding box center [111, 232] width 14 height 21
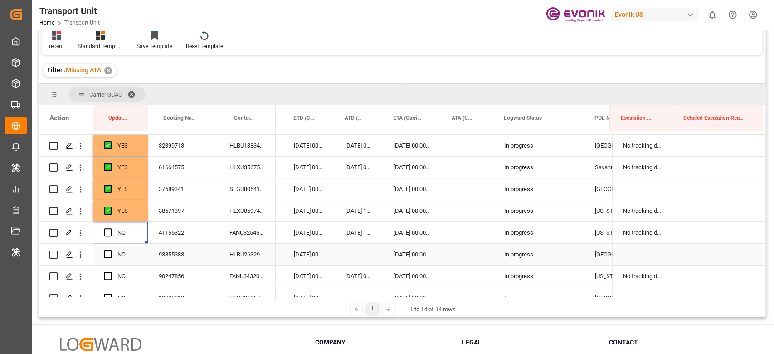
click at [107, 245] on div "Press SPACE to select this row." at bounding box center [111, 254] width 14 height 21
click at [108, 230] on span "Press SPACE to select this row." at bounding box center [108, 232] width 8 height 8
click at [111, 228] on input "Press SPACE to select this row." at bounding box center [111, 228] width 0 height 0
click at [170, 253] on div "93855383" at bounding box center [183, 253] width 71 height 21
click at [107, 252] on span "Press SPACE to select this row." at bounding box center [108, 254] width 8 height 8
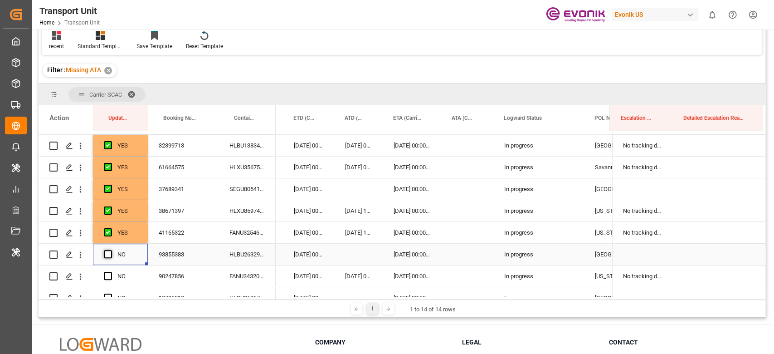
click at [111, 250] on input "Press SPACE to select this row." at bounding box center [111, 250] width 0 height 0
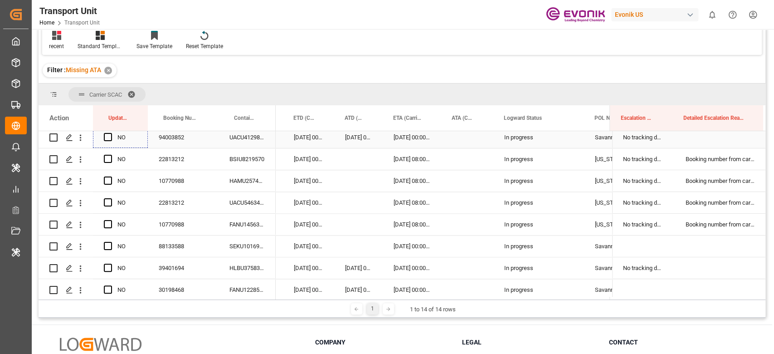
scroll to position [867, 0]
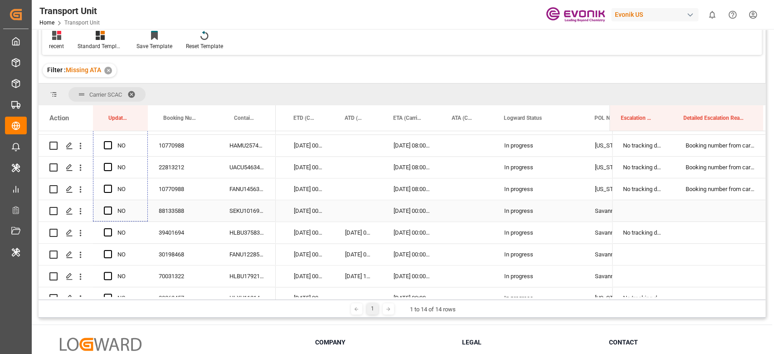
drag, startPoint x: 145, startPoint y: 142, endPoint x: 149, endPoint y: 209, distance: 66.3
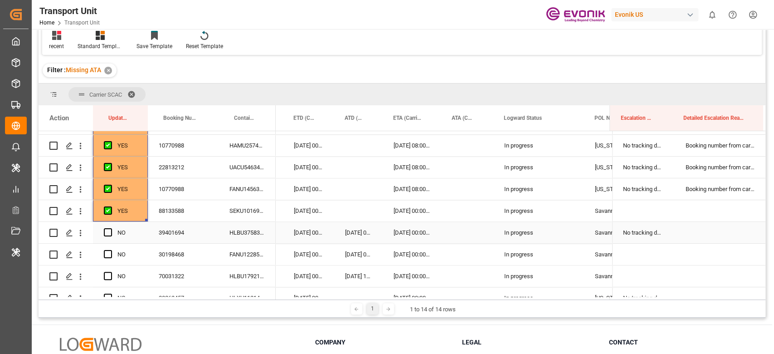
scroll to position [927, 0]
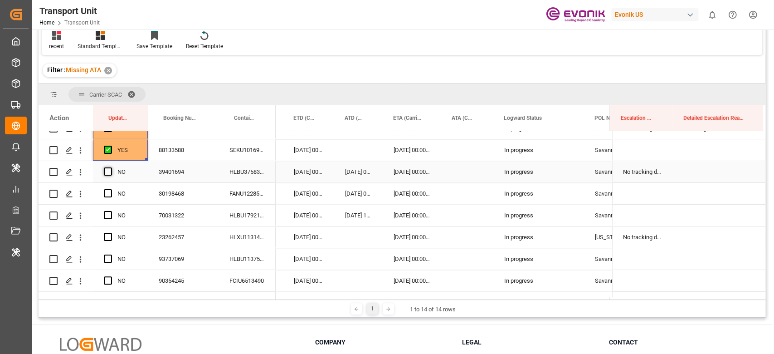
click at [109, 171] on span "Press SPACE to select this row." at bounding box center [108, 171] width 8 height 8
click at [111, 167] on input "Press SPACE to select this row." at bounding box center [111, 167] width 0 height 0
click at [106, 187] on div "Press SPACE to select this row." at bounding box center [111, 193] width 14 height 21
click at [109, 194] on span "Press SPACE to select this row." at bounding box center [108, 193] width 8 height 8
click at [111, 189] on input "Press SPACE to select this row." at bounding box center [111, 189] width 0 height 0
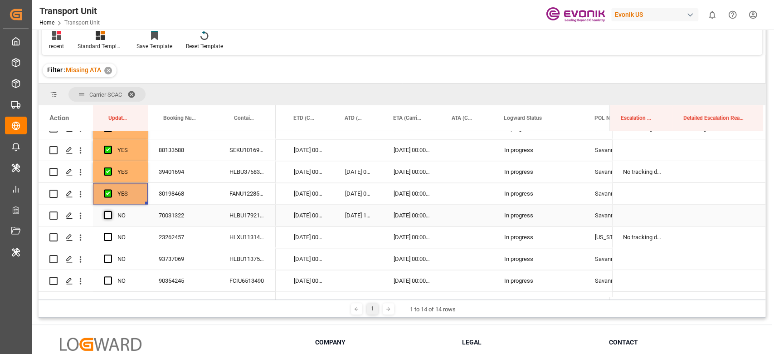
click at [105, 213] on span "Press SPACE to select this row." at bounding box center [108, 215] width 8 height 8
click at [111, 211] on input "Press SPACE to select this row." at bounding box center [111, 211] width 0 height 0
click at [102, 241] on div "NO" at bounding box center [120, 236] width 55 height 21
click at [109, 234] on span "Press SPACE to select this row." at bounding box center [108, 237] width 8 height 8
click at [111, 233] on input "Press SPACE to select this row." at bounding box center [111, 233] width 0 height 0
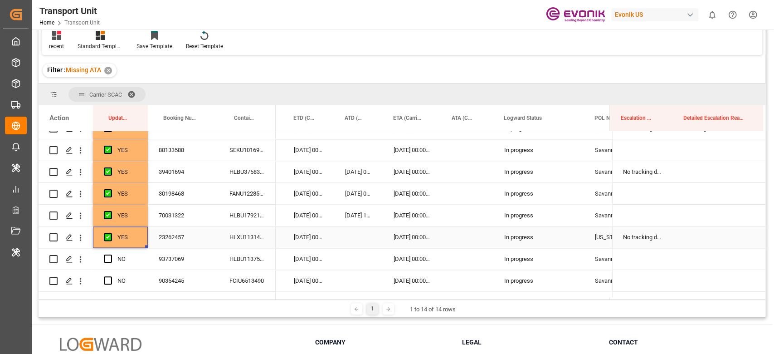
click at [148, 245] on div "23262457" at bounding box center [183, 236] width 71 height 21
click at [108, 256] on span "Press SPACE to select this row." at bounding box center [108, 258] width 8 height 8
click at [111, 254] on input "Press SPACE to select this row." at bounding box center [111, 254] width 0 height 0
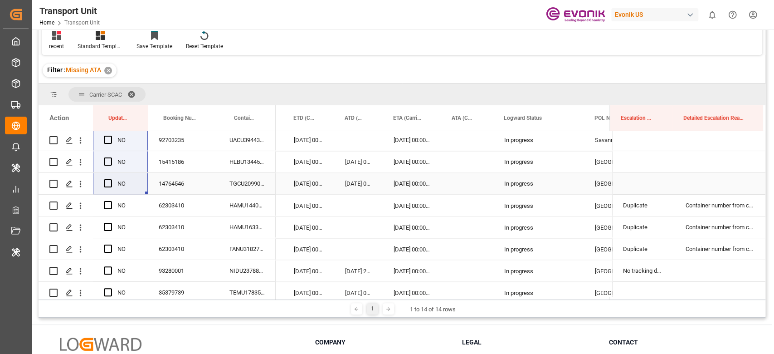
scroll to position [1109, 0]
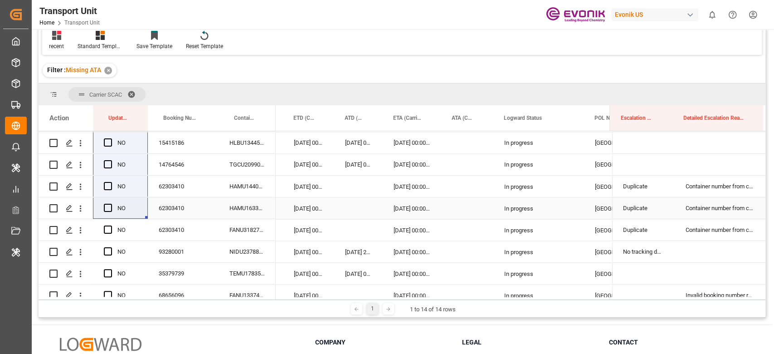
drag, startPoint x: 145, startPoint y: 146, endPoint x: 131, endPoint y: 198, distance: 53.8
click at [131, 206] on div "NO" at bounding box center [157, 349] width 237 height 2654
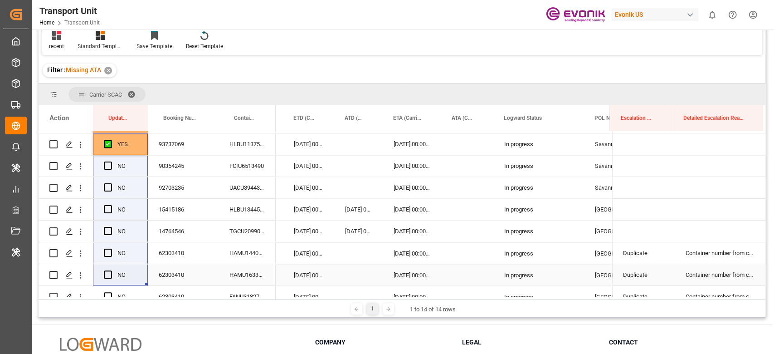
scroll to position [988, 0]
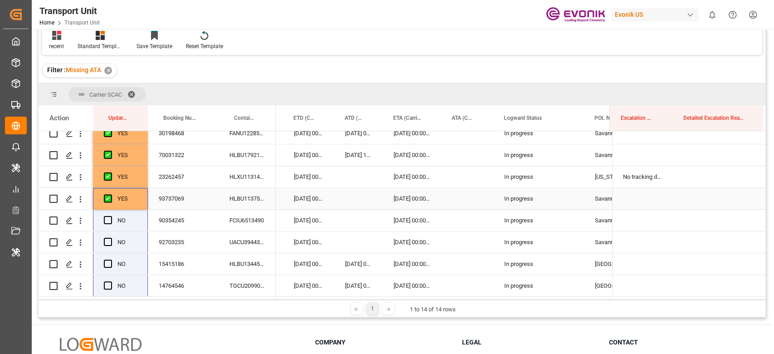
click at [134, 202] on div "YES" at bounding box center [126, 198] width 19 height 21
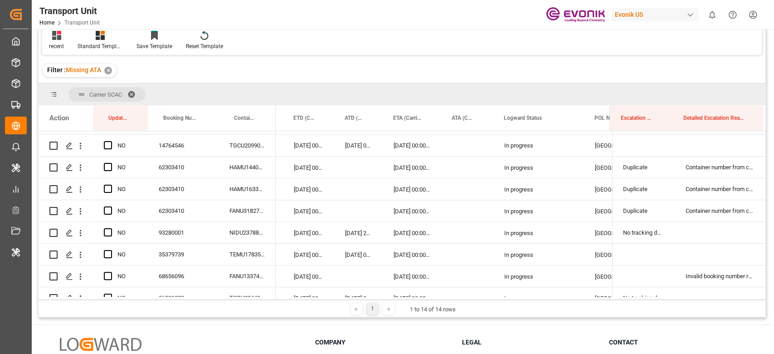
scroll to position [1109, 0]
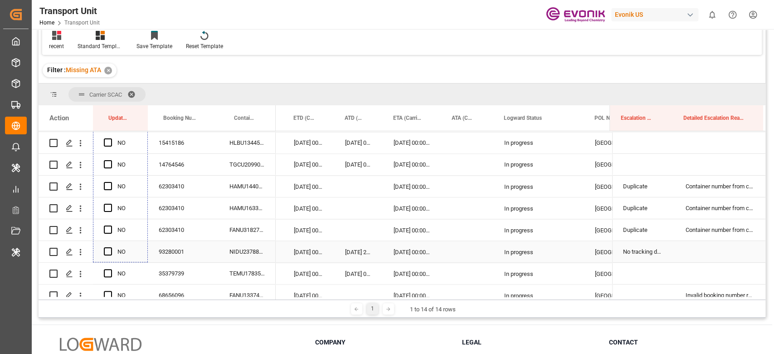
drag, startPoint x: 145, startPoint y: 205, endPoint x: 136, endPoint y: 240, distance: 36.1
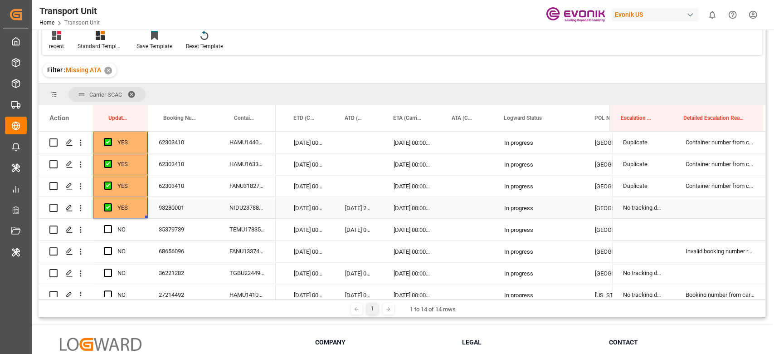
scroll to position [1169, 0]
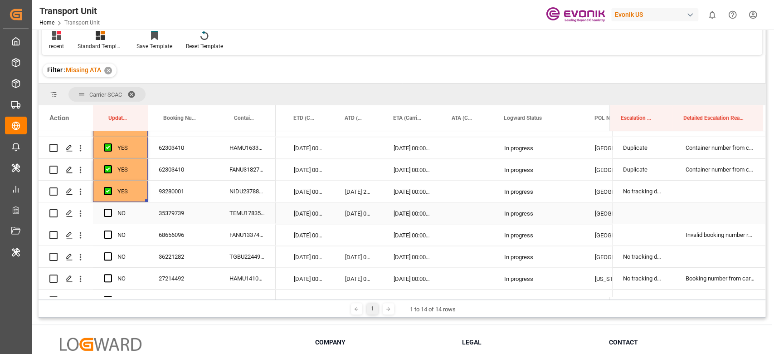
click at [111, 207] on div "Press SPACE to select this row." at bounding box center [111, 213] width 14 height 21
click at [109, 212] on span "Press SPACE to select this row." at bounding box center [108, 213] width 8 height 8
click at [111, 209] on input "Press SPACE to select this row." at bounding box center [111, 209] width 0 height 0
click at [110, 235] on span "Press SPACE to select this row." at bounding box center [108, 234] width 8 height 8
click at [111, 230] on input "Press SPACE to select this row." at bounding box center [111, 230] width 0 height 0
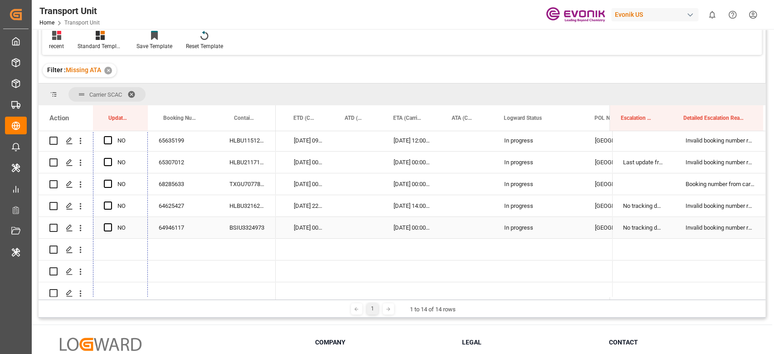
scroll to position [2371, 0]
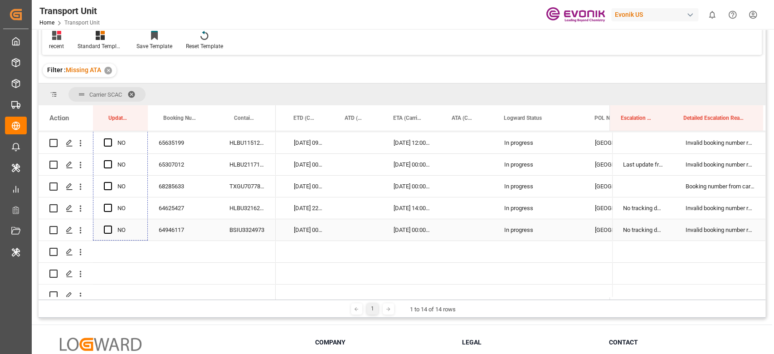
drag, startPoint x: 146, startPoint y: 243, endPoint x: 136, endPoint y: 232, distance: 15.1
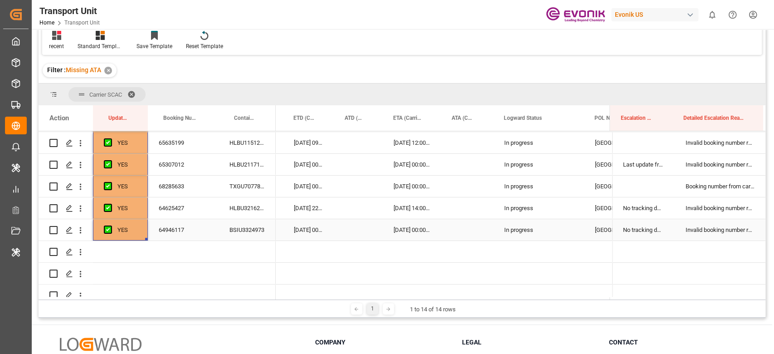
scroll to position [2310, 0]
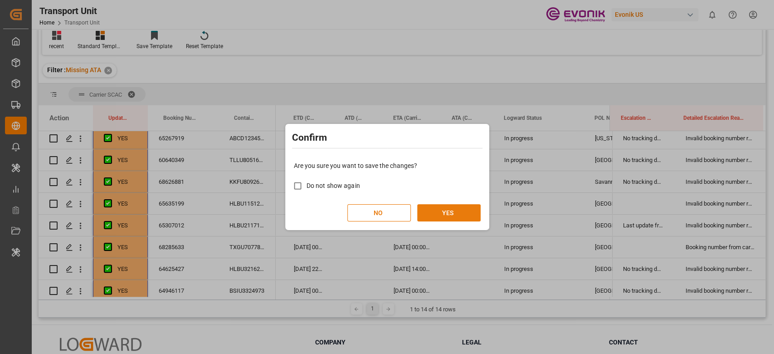
click at [446, 218] on button "YES" at bounding box center [448, 212] width 63 height 17
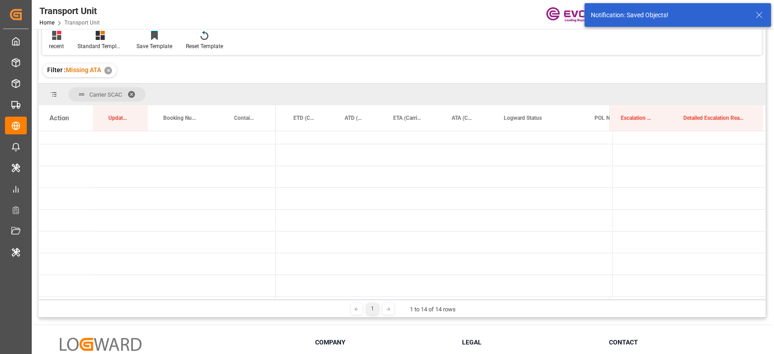
scroll to position [141, 0]
click at [281, 298] on div "Carrier SCAC Drag here to set column labels Action Update Last Opened Booking N…" at bounding box center [402, 200] width 727 height 234
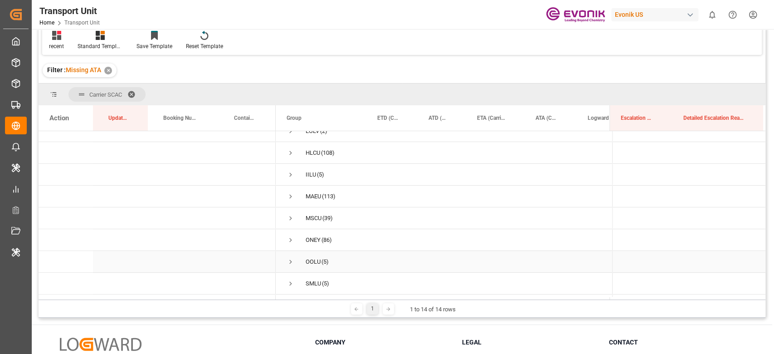
scroll to position [81, 0]
click at [292, 186] on span "Press SPACE to select this row." at bounding box center [290, 191] width 8 height 21
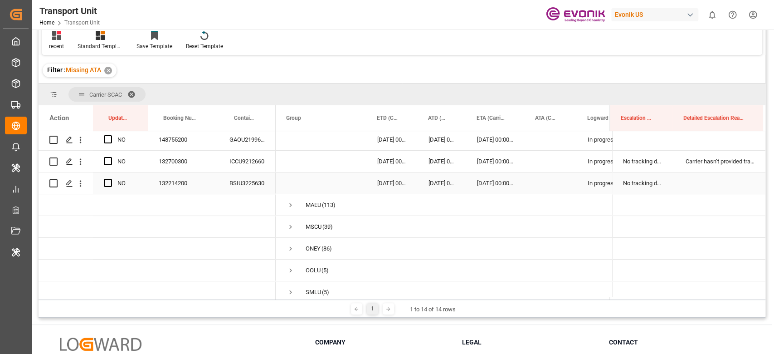
scroll to position [202, 0]
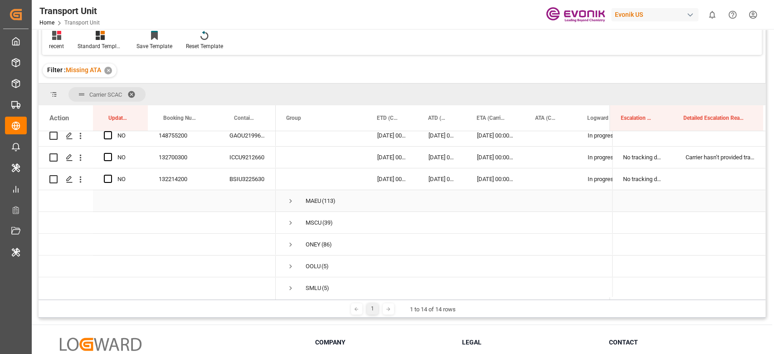
click at [292, 198] on span "Press SPACE to select this row." at bounding box center [290, 201] width 8 height 8
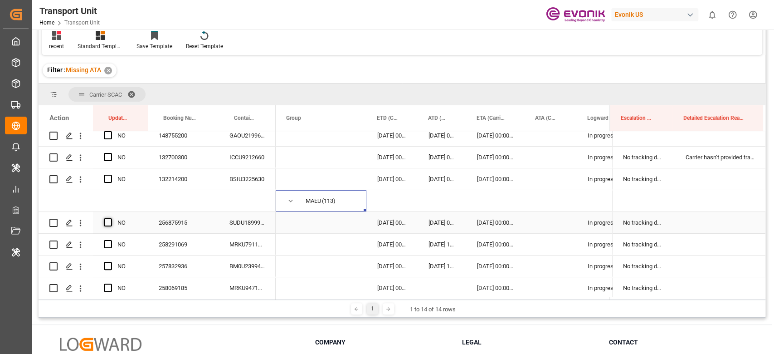
drag, startPoint x: 112, startPoint y: 219, endPoint x: 105, endPoint y: 233, distance: 15.4
click at [111, 219] on span "Press SPACE to select this row." at bounding box center [108, 222] width 8 height 8
click at [111, 218] on input "Press SPACE to select this row." at bounding box center [111, 218] width 0 height 0
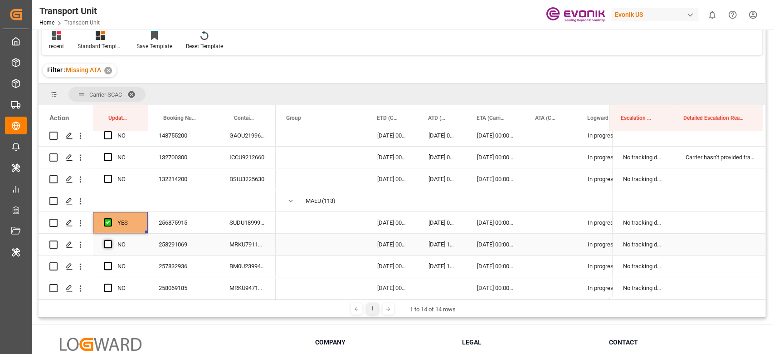
click at [104, 240] on span "Press SPACE to select this row." at bounding box center [108, 244] width 8 height 8
click at [111, 240] on input "Press SPACE to select this row." at bounding box center [111, 240] width 0 height 0
click at [107, 267] on span "Press SPACE to select this row." at bounding box center [108, 266] width 8 height 8
click at [111, 262] on input "Press SPACE to select this row." at bounding box center [111, 262] width 0 height 0
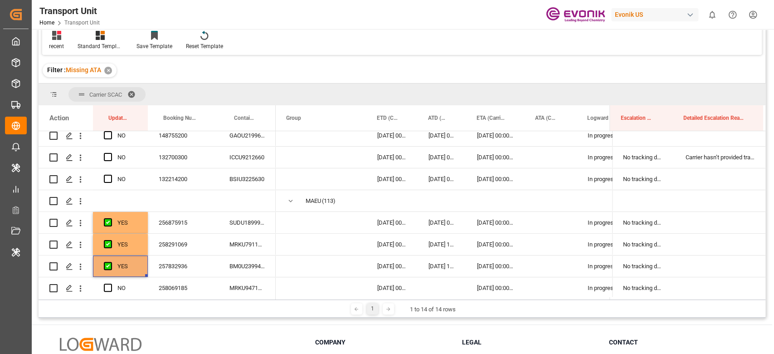
scroll to position [262, 0]
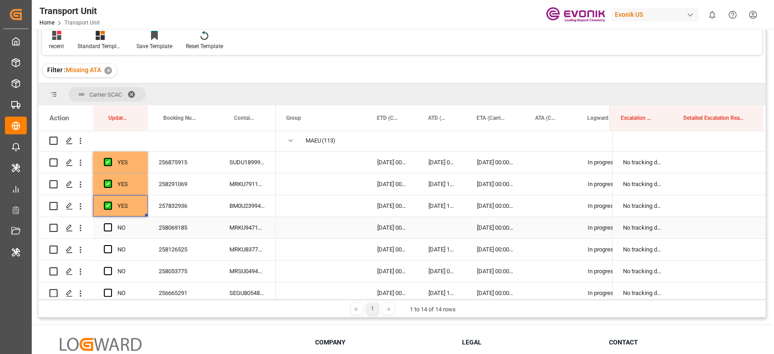
click at [98, 223] on div "NO" at bounding box center [120, 227] width 55 height 21
click at [107, 232] on div "Press SPACE to select this row." at bounding box center [111, 227] width 14 height 21
click at [107, 230] on span "Press SPACE to select this row." at bounding box center [108, 227] width 8 height 8
click at [111, 223] on input "Press SPACE to select this row." at bounding box center [111, 223] width 0 height 0
click at [109, 244] on div "Press SPACE to select this row." at bounding box center [111, 249] width 14 height 21
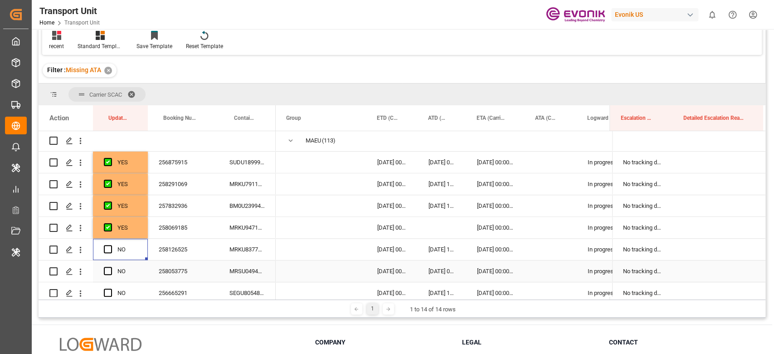
click at [109, 264] on div "Press SPACE to select this row." at bounding box center [111, 271] width 14 height 21
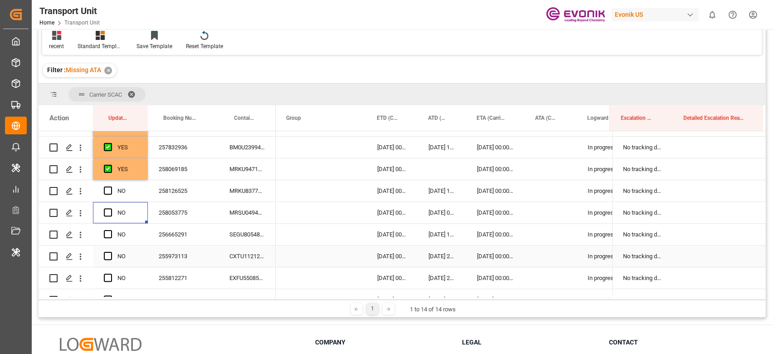
scroll to position [323, 0]
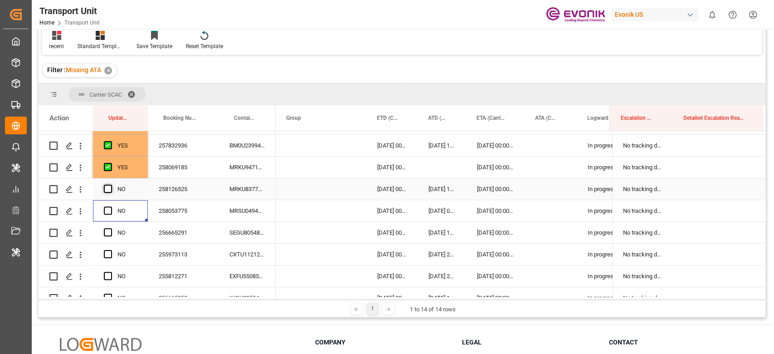
click at [109, 189] on span "Press SPACE to select this row." at bounding box center [108, 188] width 8 height 8
click at [111, 184] on input "Press SPACE to select this row." at bounding box center [111, 184] width 0 height 0
click at [109, 191] on span "Press SPACE to select this row." at bounding box center [108, 188] width 8 height 8
click at [111, 184] on input "Press SPACE to select this row." at bounding box center [111, 184] width 0 height 0
click at [105, 213] on span "Press SPACE to select this row." at bounding box center [108, 210] width 8 height 8
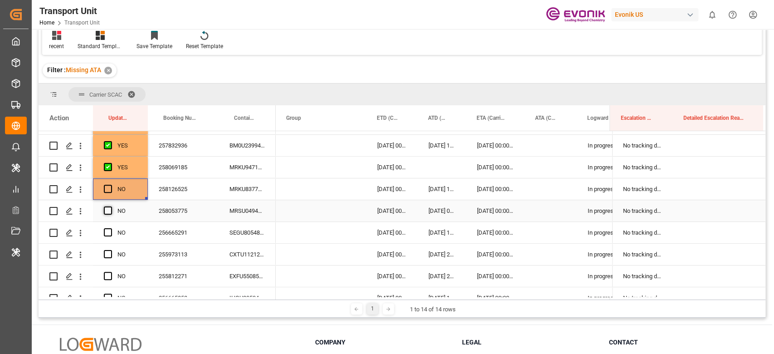
click at [111, 206] on input "Press SPACE to select this row." at bounding box center [111, 206] width 0 height 0
click at [110, 190] on span "Press SPACE to select this row." at bounding box center [108, 188] width 8 height 8
click at [111, 184] on input "Press SPACE to select this row." at bounding box center [111, 184] width 0 height 0
click at [106, 236] on div "Press SPACE to select this row." at bounding box center [111, 232] width 14 height 21
click at [108, 250] on span "Press SPACE to select this row." at bounding box center [108, 254] width 8 height 8
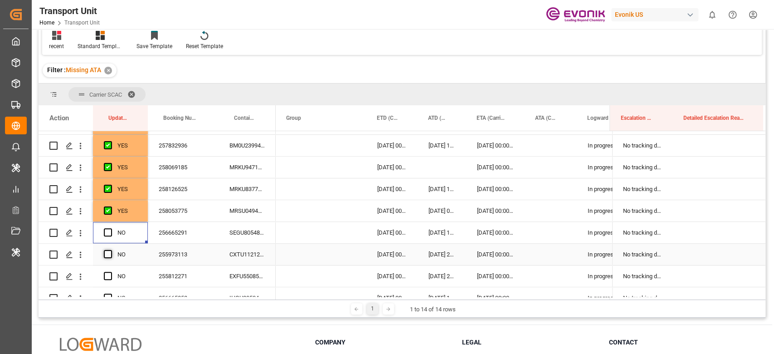
click at [111, 250] on input "Press SPACE to select this row." at bounding box center [111, 250] width 0 height 0
click at [109, 231] on span "Press SPACE to select this row." at bounding box center [108, 232] width 8 height 8
click at [111, 228] on input "Press SPACE to select this row." at bounding box center [111, 228] width 0 height 0
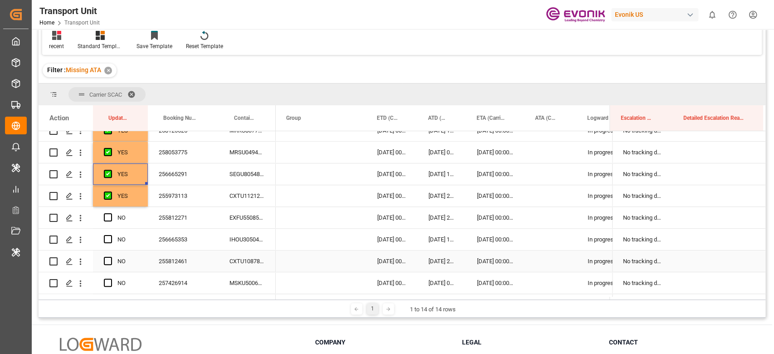
scroll to position [383, 0]
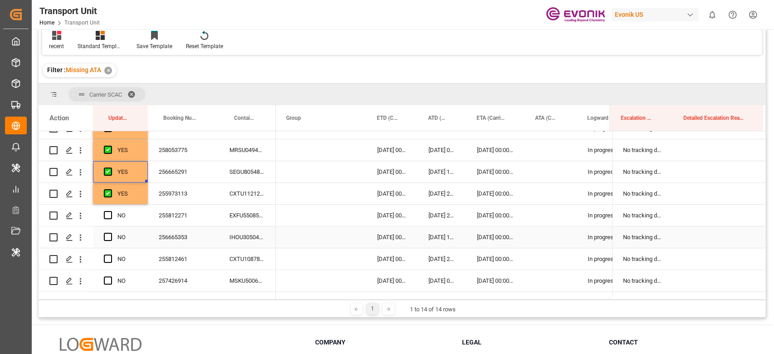
click at [194, 236] on div "256665353" at bounding box center [183, 236] width 71 height 21
click at [179, 172] on div "256665291" at bounding box center [183, 171] width 71 height 21
click at [179, 212] on div "255812271" at bounding box center [183, 214] width 71 height 21
click at [116, 213] on div "Press SPACE to select this row." at bounding box center [111, 215] width 14 height 21
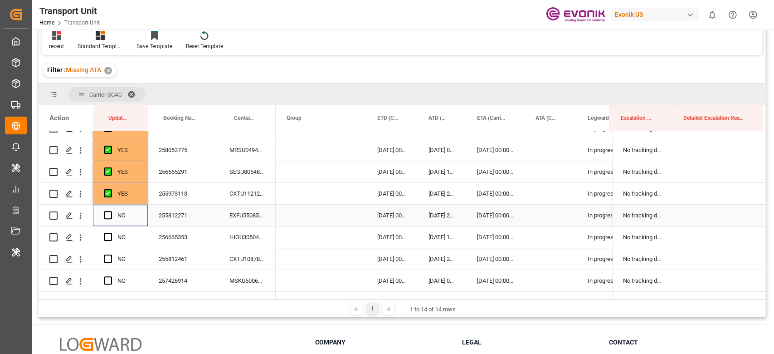
click at [110, 215] on span "Press SPACE to select this row." at bounding box center [108, 215] width 8 height 8
click at [111, 211] on input "Press SPACE to select this row." at bounding box center [111, 211] width 0 height 0
click at [174, 238] on div "256665353" at bounding box center [183, 236] width 71 height 21
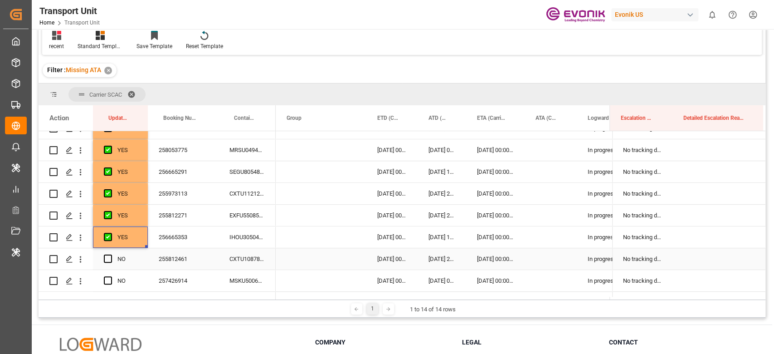
scroll to position [444, 0]
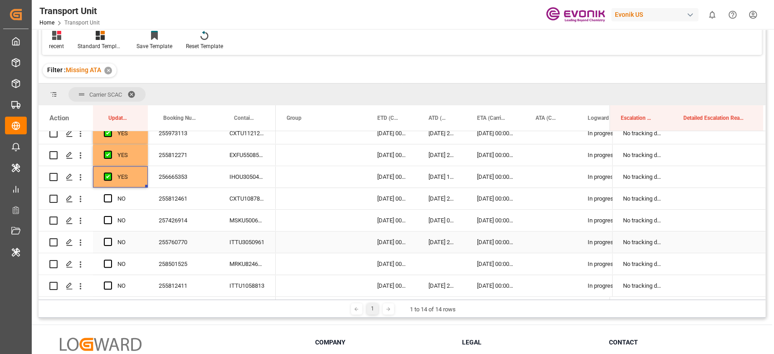
click at [112, 242] on div "Press SPACE to select this row." at bounding box center [111, 242] width 14 height 21
click at [106, 244] on span "Press SPACE to select this row." at bounding box center [108, 242] width 8 height 8
click at [111, 238] on input "Press SPACE to select this row." at bounding box center [111, 238] width 0 height 0
click at [109, 196] on span "Press SPACE to select this row." at bounding box center [108, 198] width 8 height 8
click at [111, 194] on input "Press SPACE to select this row." at bounding box center [111, 194] width 0 height 0
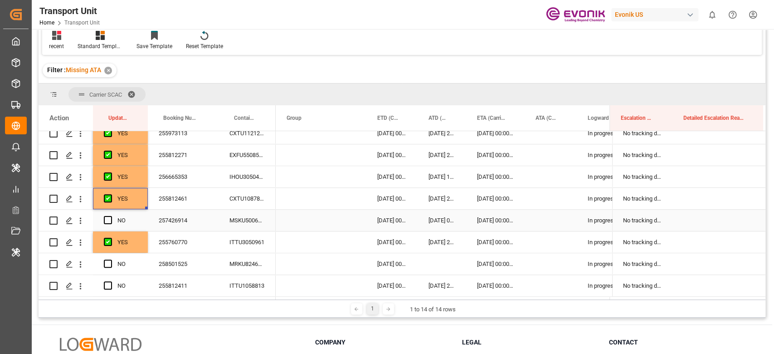
click at [107, 221] on span "Press SPACE to select this row." at bounding box center [108, 220] width 8 height 8
click at [111, 216] on input "Press SPACE to select this row." at bounding box center [111, 216] width 0 height 0
click at [106, 257] on div "Press SPACE to select this row." at bounding box center [111, 263] width 14 height 21
click at [107, 265] on span "Press SPACE to select this row." at bounding box center [108, 263] width 8 height 8
click at [111, 259] on input "Press SPACE to select this row." at bounding box center [111, 259] width 0 height 0
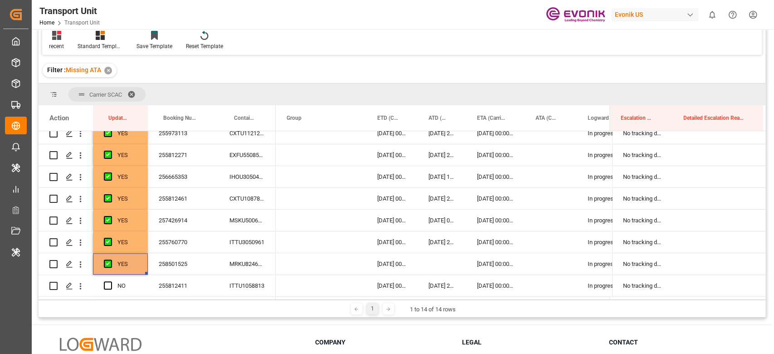
scroll to position [504, 0]
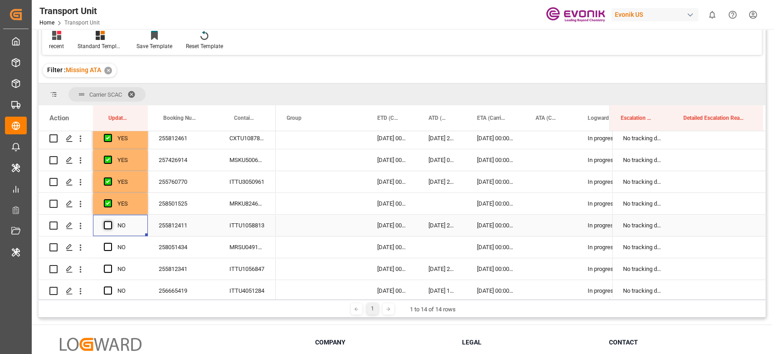
click at [109, 224] on span "Press SPACE to select this row." at bounding box center [108, 225] width 8 height 8
click at [111, 221] on input "Press SPACE to select this row." at bounding box center [111, 221] width 0 height 0
click at [106, 249] on span "Press SPACE to select this row." at bounding box center [108, 247] width 8 height 8
click at [111, 243] on input "Press SPACE to select this row." at bounding box center [111, 243] width 0 height 0
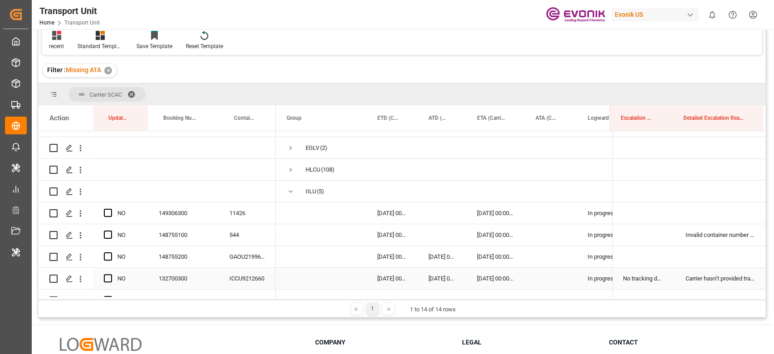
scroll to position [141, 0]
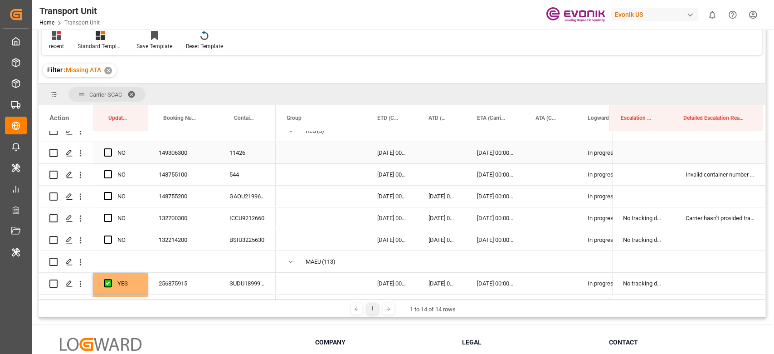
click at [112, 153] on div "Press SPACE to select this row." at bounding box center [111, 152] width 14 height 21
click at [112, 150] on div "Press SPACE to select this row." at bounding box center [111, 152] width 14 height 21
click at [108, 150] on span "Press SPACE to select this row." at bounding box center [108, 152] width 8 height 8
click at [111, 148] on input "Press SPACE to select this row." at bounding box center [111, 148] width 0 height 0
drag, startPoint x: 147, startPoint y: 176, endPoint x: 144, endPoint y: 228, distance: 51.8
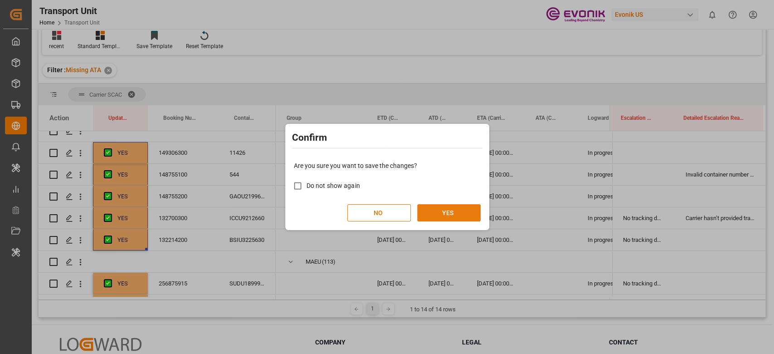
click at [447, 211] on button "YES" at bounding box center [448, 212] width 63 height 17
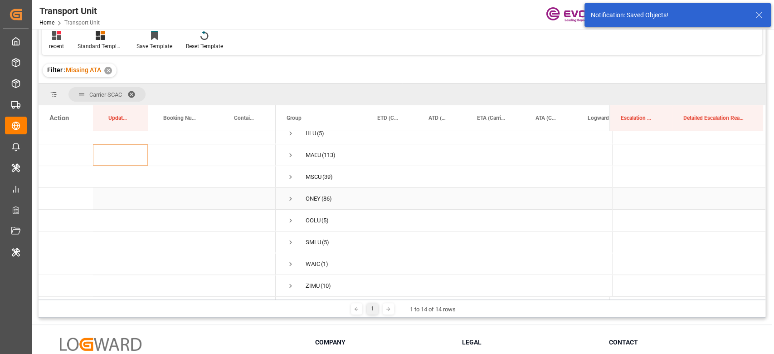
scroll to position [81, 0]
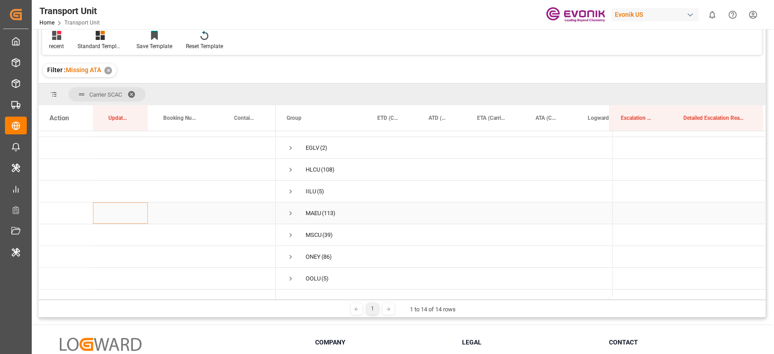
click at [293, 214] on span "Press SPACE to select this row." at bounding box center [290, 213] width 8 height 8
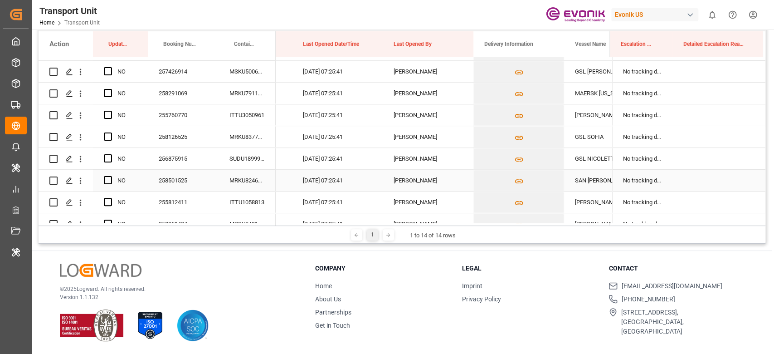
scroll to position [444, 0]
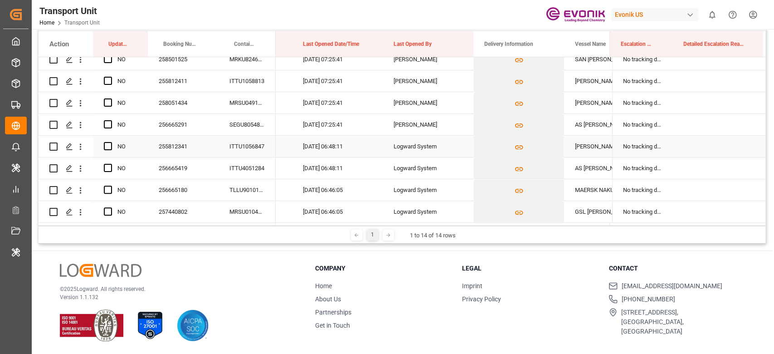
click at [106, 146] on span "Press SPACE to select this row." at bounding box center [108, 146] width 8 height 8
click at [111, 142] on input "Press SPACE to select this row." at bounding box center [111, 142] width 0 height 0
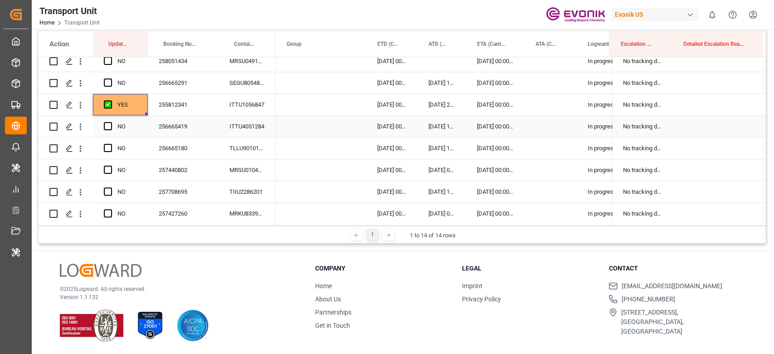
scroll to position [504, 0]
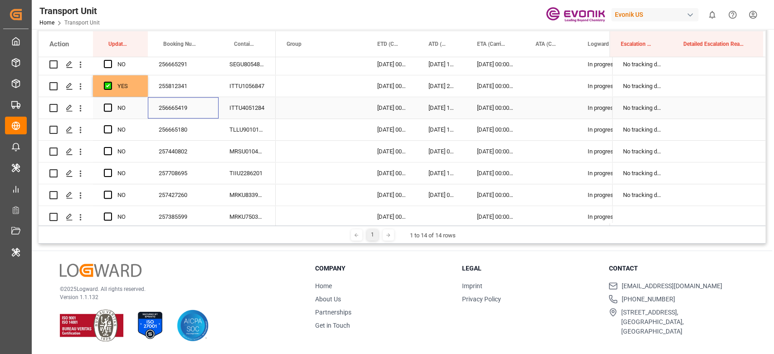
click at [180, 114] on div "256665419" at bounding box center [183, 107] width 71 height 21
click at [109, 105] on span "Press SPACE to select this row." at bounding box center [108, 107] width 8 height 8
click at [111, 103] on input "Press SPACE to select this row." at bounding box center [111, 103] width 0 height 0
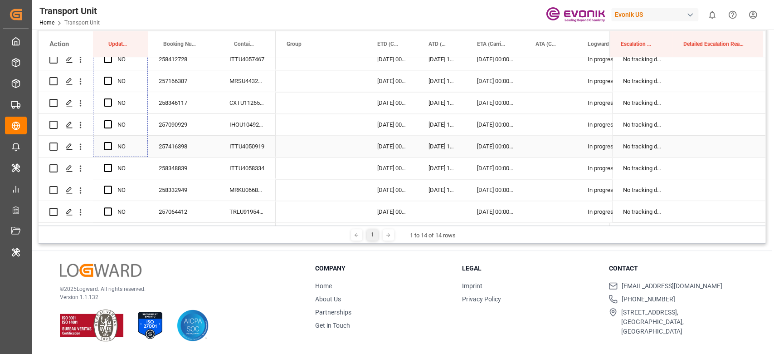
scroll to position [1109, 0]
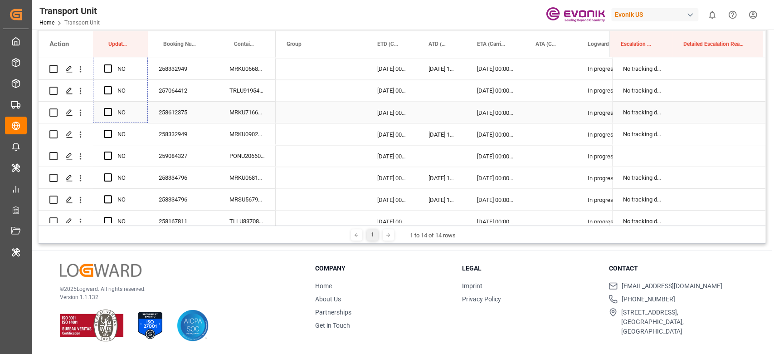
drag, startPoint x: 145, startPoint y: 117, endPoint x: 152, endPoint y: 103, distance: 16.2
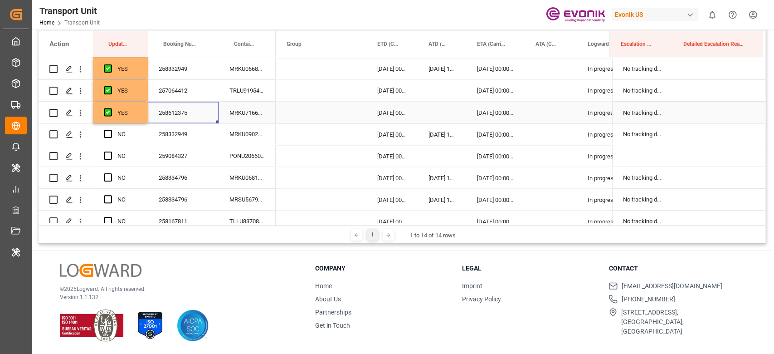
click at [165, 112] on div "258612375" at bounding box center [183, 112] width 71 height 21
click at [107, 136] on span "Press SPACE to select this row." at bounding box center [108, 134] width 8 height 8
click at [111, 130] on input "Press SPACE to select this row." at bounding box center [111, 130] width 0 height 0
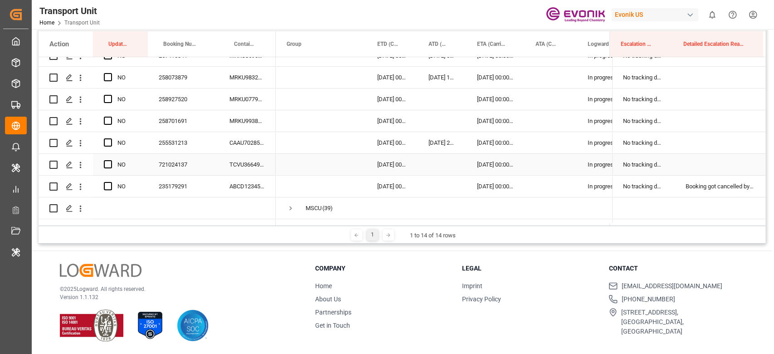
scroll to position [2498, 0]
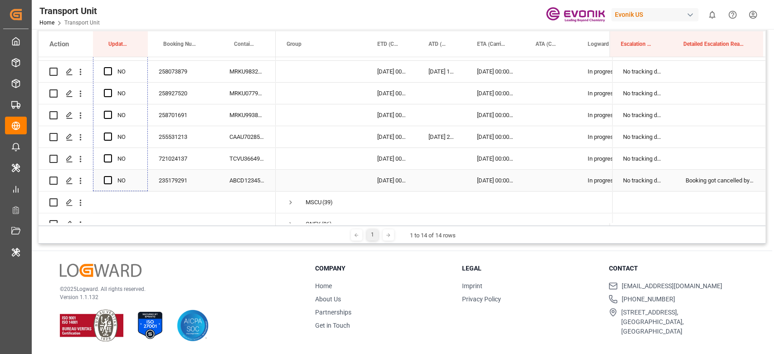
drag, startPoint x: 146, startPoint y: 143, endPoint x: 146, endPoint y: 179, distance: 36.7
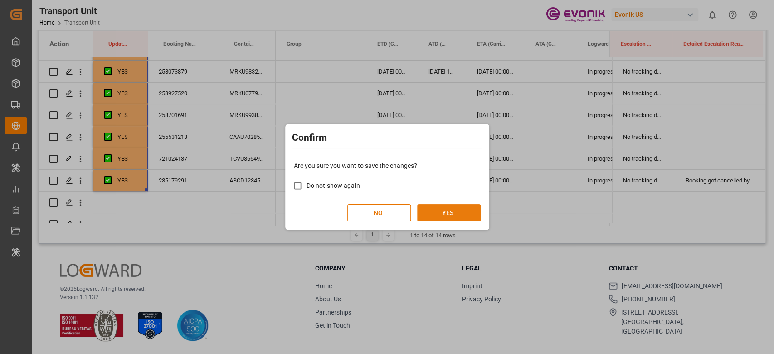
click at [466, 214] on button "YES" at bounding box center [448, 212] width 63 height 17
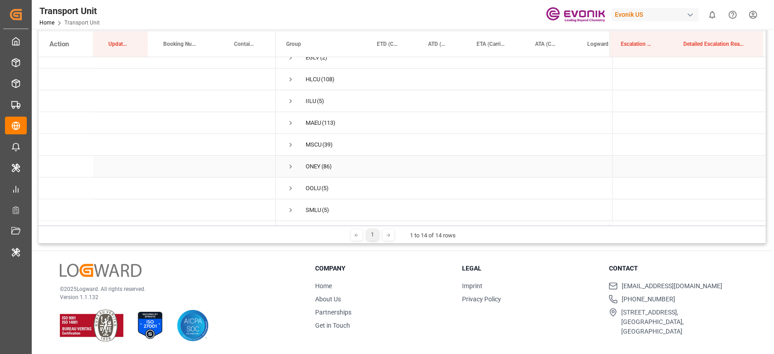
scroll to position [81, 0]
click at [288, 162] on span "Press SPACE to select this row." at bounding box center [290, 161] width 8 height 8
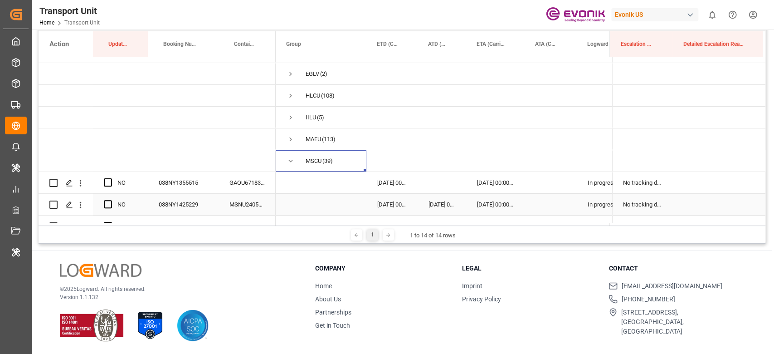
scroll to position [141, 0]
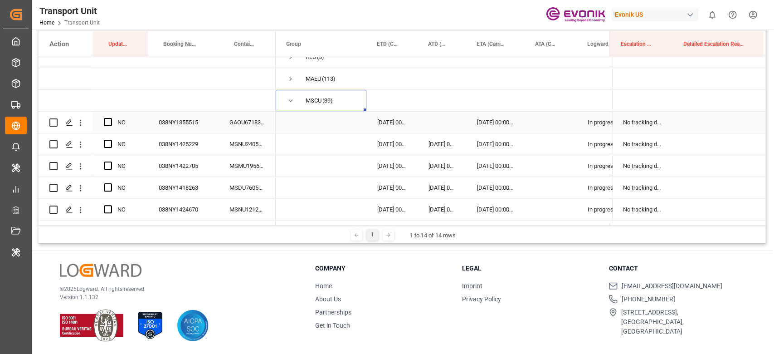
click at [105, 114] on div "Press SPACE to select this row." at bounding box center [111, 122] width 14 height 21
click at [107, 121] on span "Press SPACE to select this row." at bounding box center [108, 122] width 8 height 8
click at [111, 118] on input "Press SPACE to select this row." at bounding box center [111, 118] width 0 height 0
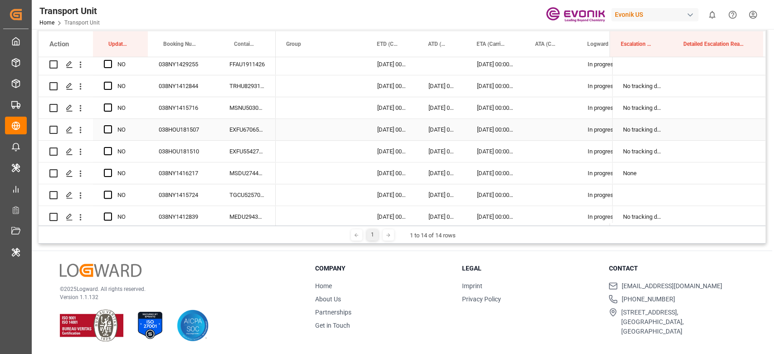
scroll to position [565, 0]
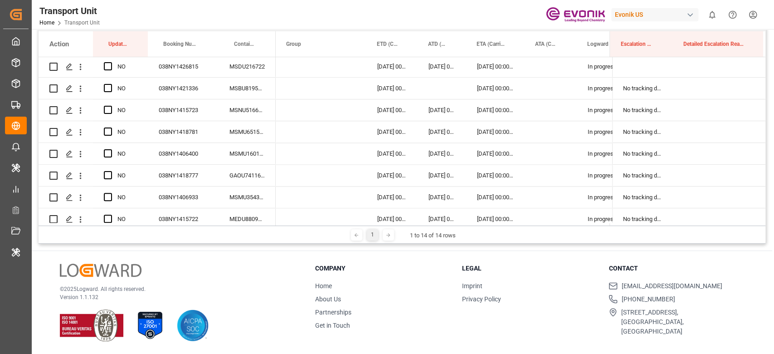
drag, startPoint x: 146, startPoint y: 130, endPoint x: 145, endPoint y: 137, distance: 7.8
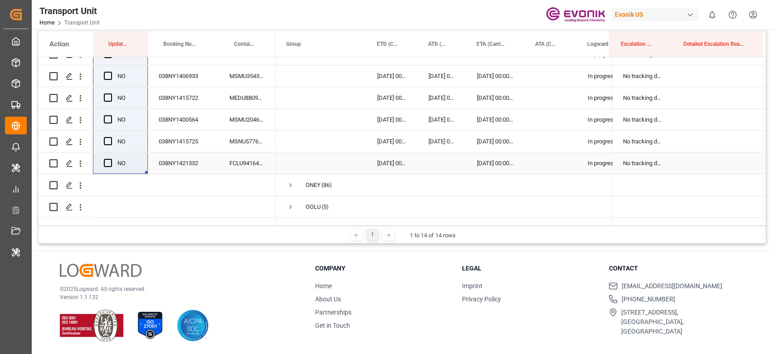
drag, startPoint x: 145, startPoint y: 137, endPoint x: 141, endPoint y: 157, distance: 20.4
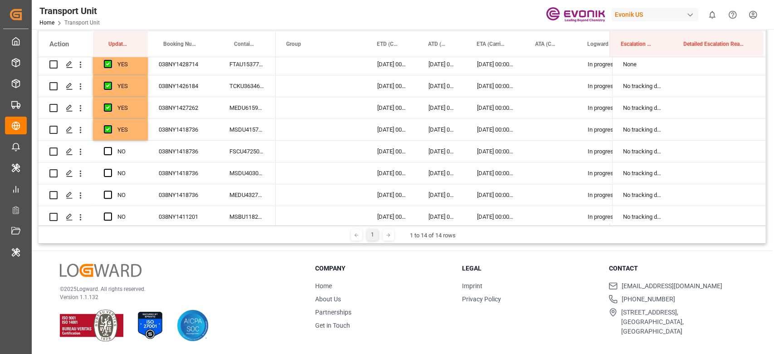
scroll to position [262, 0]
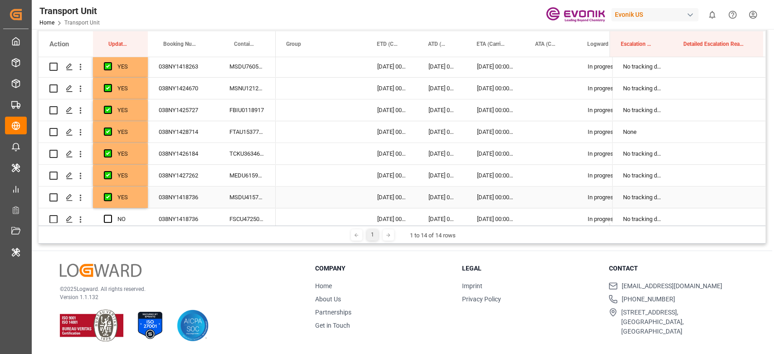
click at [134, 194] on div "YES" at bounding box center [126, 197] width 19 height 21
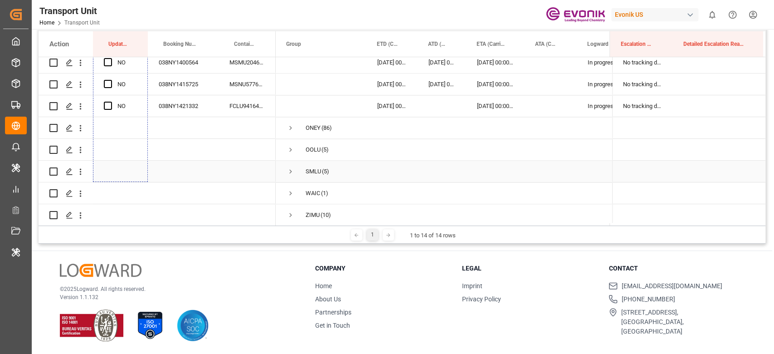
scroll to position [930, 0]
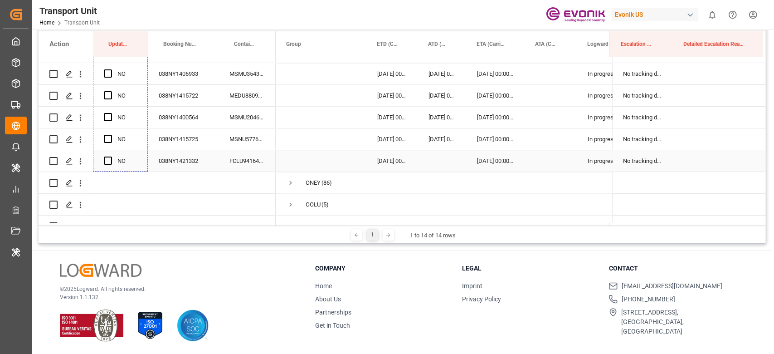
drag, startPoint x: 147, startPoint y: 205, endPoint x: 125, endPoint y: 154, distance: 55.2
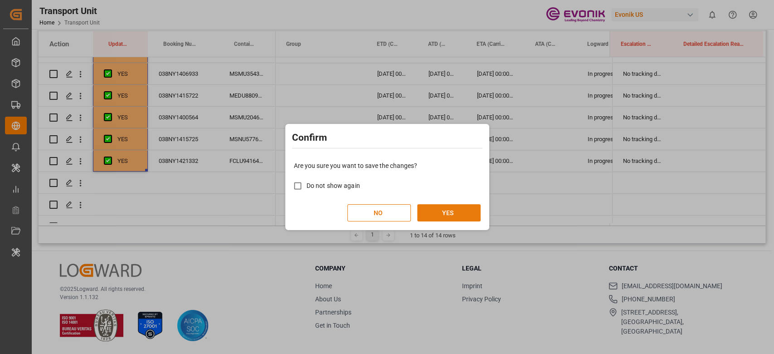
click at [442, 216] on button "YES" at bounding box center [448, 212] width 63 height 17
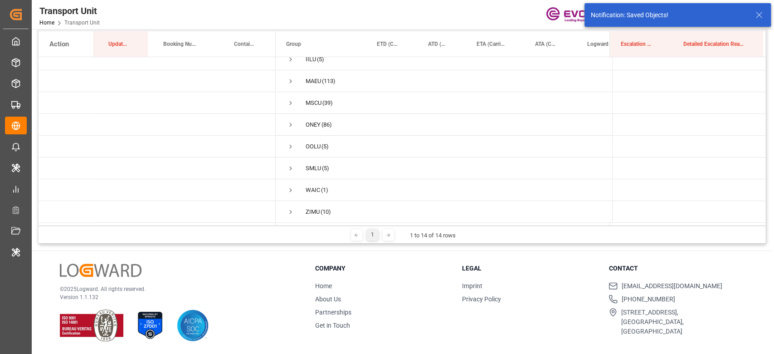
scroll to position [141, 0]
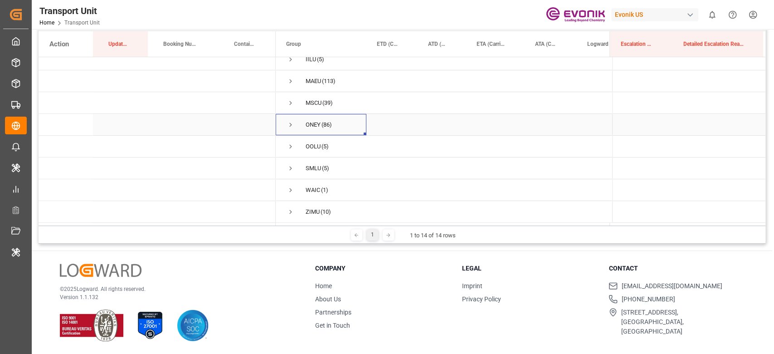
click at [292, 121] on span "Press SPACE to select this row." at bounding box center [290, 125] width 8 height 8
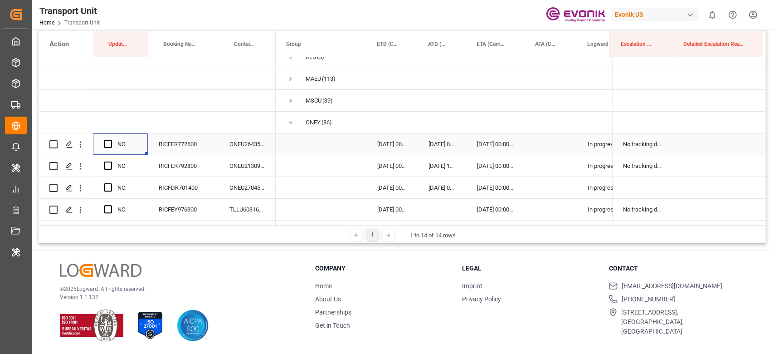
click at [111, 137] on div "Press SPACE to select this row." at bounding box center [111, 144] width 14 height 21
click at [111, 145] on span "Press SPACE to select this row." at bounding box center [108, 144] width 8 height 8
click at [111, 140] on input "Press SPACE to select this row." at bounding box center [111, 140] width 0 height 0
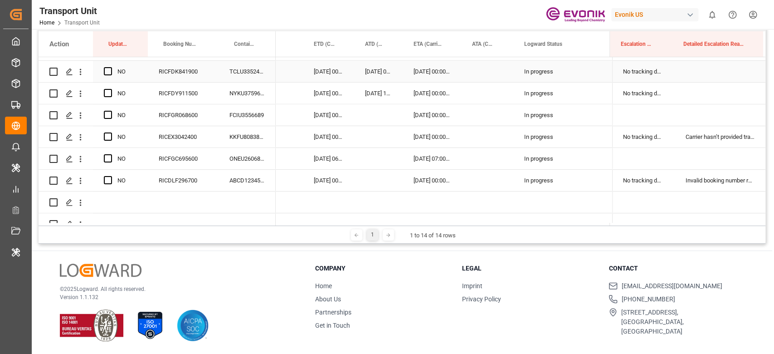
scroll to position [1955, 0]
drag, startPoint x: 147, startPoint y: 153, endPoint x: 150, endPoint y: 180, distance: 27.4
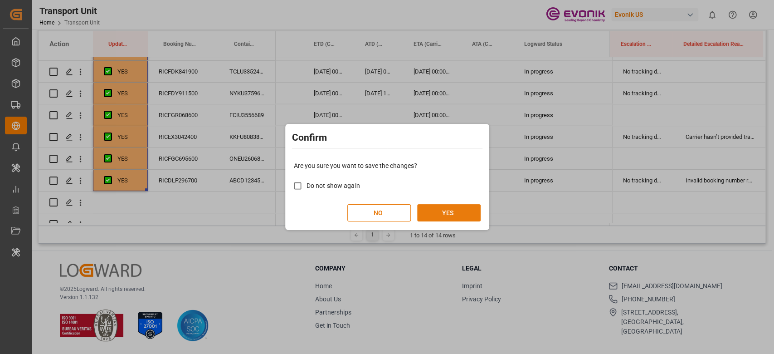
click at [446, 210] on button "YES" at bounding box center [448, 212] width 63 height 17
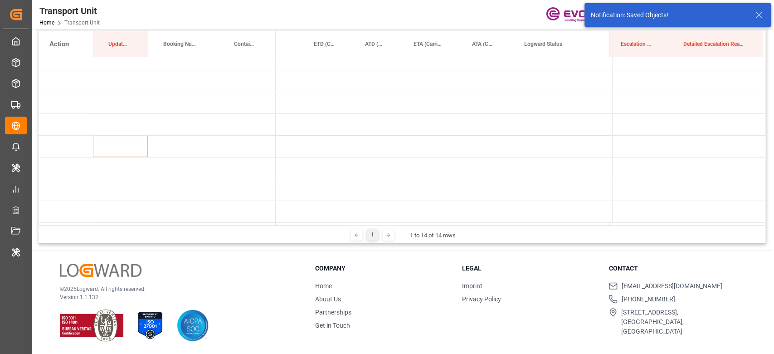
scroll to position [0, 0]
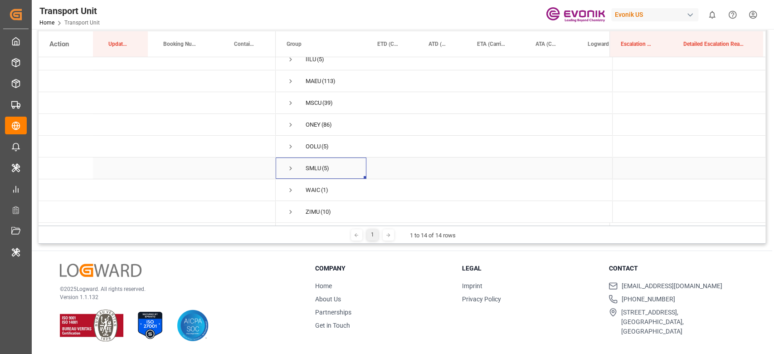
click at [295, 161] on span "SMLU (5)" at bounding box center [320, 168] width 69 height 20
click at [295, 144] on span "OOLU (5)" at bounding box center [320, 146] width 69 height 20
click at [292, 146] on span "Press SPACE to select this row." at bounding box center [290, 146] width 8 height 8
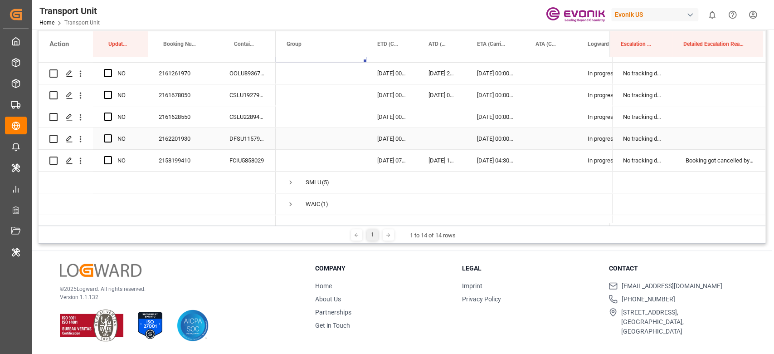
scroll to position [250, 0]
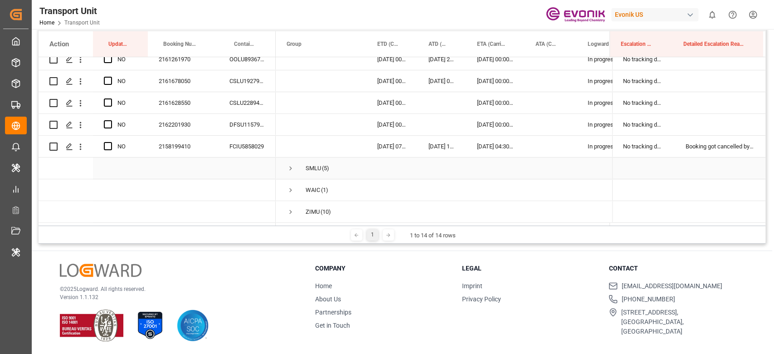
click at [289, 165] on span "Press SPACE to select this row." at bounding box center [290, 168] width 8 height 8
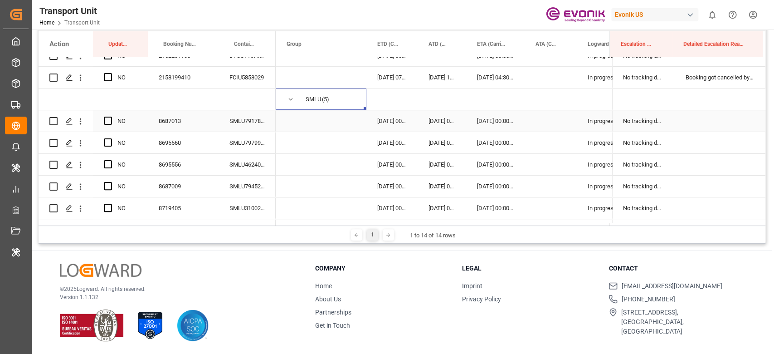
scroll to position [359, 0]
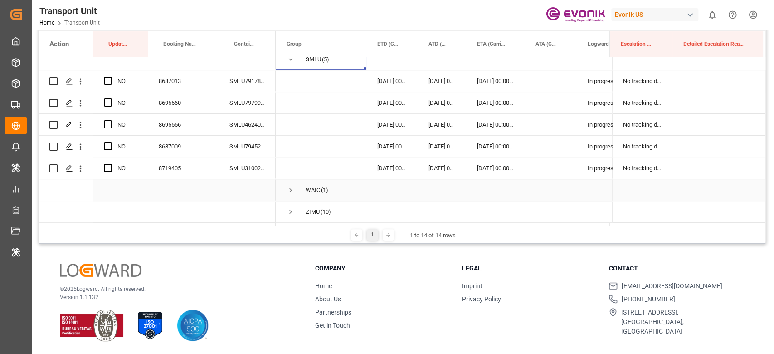
click at [296, 187] on span "WAIC (1)" at bounding box center [320, 189] width 69 height 20
click at [297, 187] on span "WAIC (1)" at bounding box center [320, 189] width 69 height 20
click at [292, 186] on span "Press SPACE to select this row." at bounding box center [290, 190] width 8 height 8
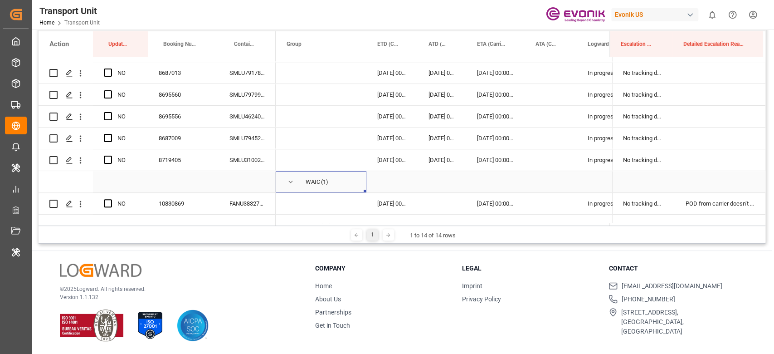
scroll to position [381, 0]
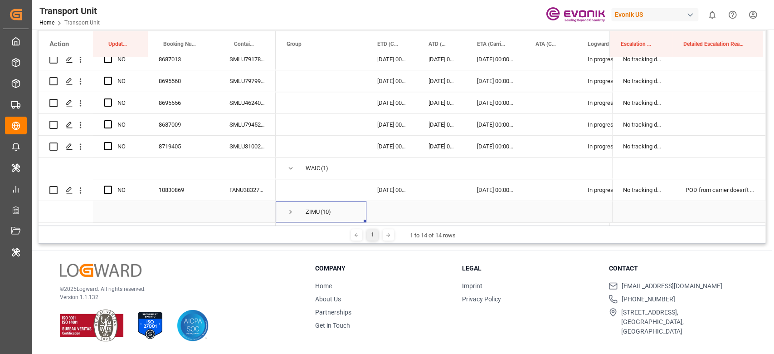
click at [290, 203] on span "Press SPACE to select this row." at bounding box center [290, 211] width 8 height 21
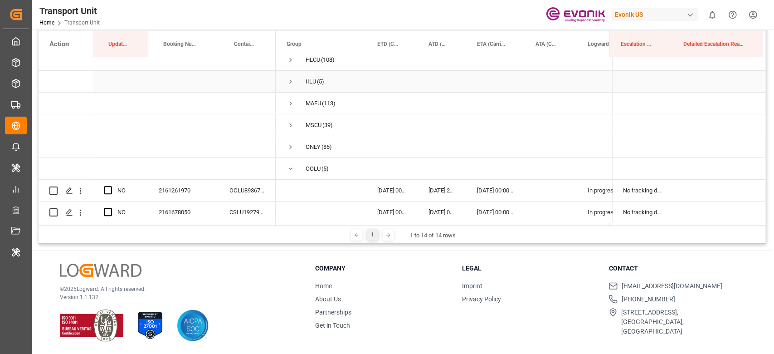
scroll to position [181, 0]
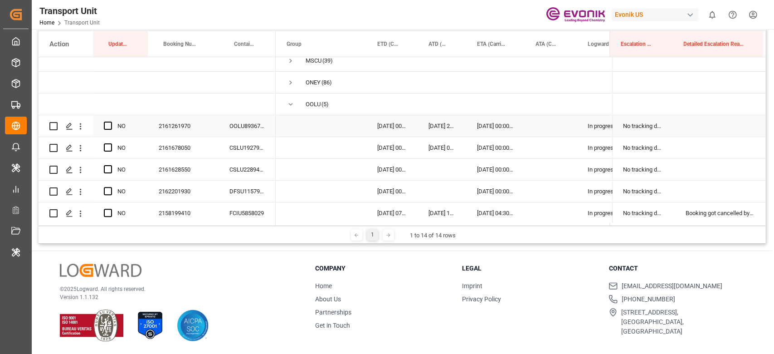
click at [112, 121] on div "Press SPACE to select this row." at bounding box center [111, 126] width 14 height 21
click at [109, 123] on span "Press SPACE to select this row." at bounding box center [108, 125] width 8 height 8
click at [111, 121] on input "Press SPACE to select this row." at bounding box center [111, 121] width 0 height 0
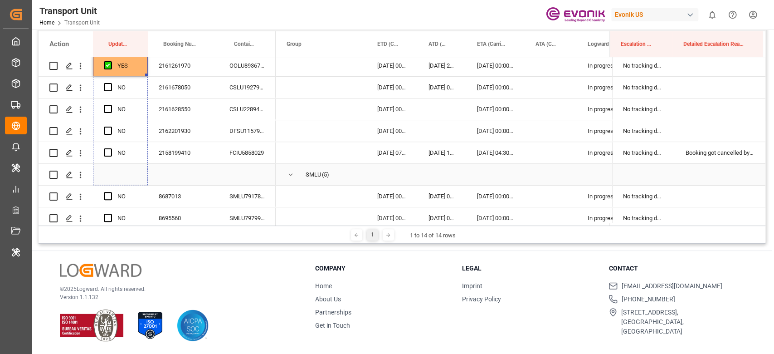
drag, startPoint x: 146, startPoint y: 134, endPoint x: 144, endPoint y: 168, distance: 34.5
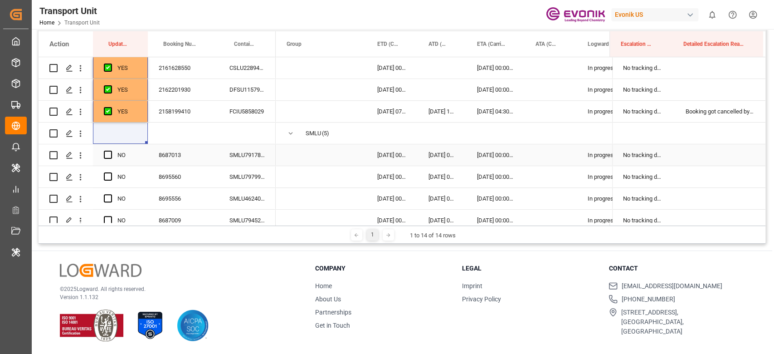
scroll to position [302, 0]
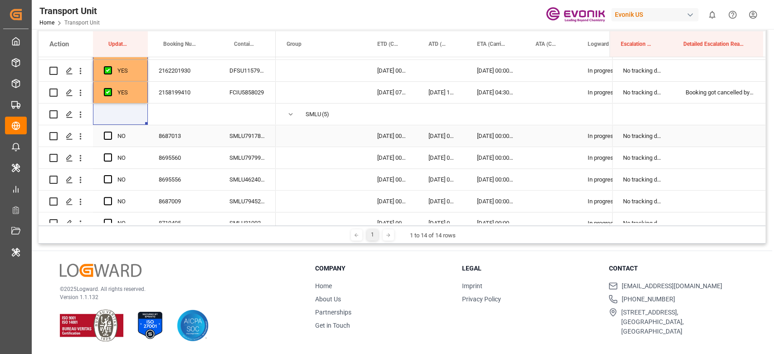
click at [114, 140] on div "Press SPACE to select this row." at bounding box center [111, 136] width 14 height 21
click at [111, 136] on span "Press SPACE to select this row." at bounding box center [108, 135] width 8 height 8
click at [111, 131] on input "Press SPACE to select this row." at bounding box center [111, 131] width 0 height 0
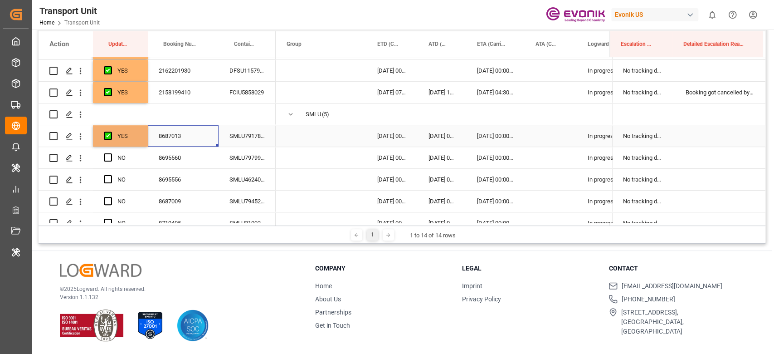
click at [170, 142] on div "8687013" at bounding box center [183, 135] width 71 height 21
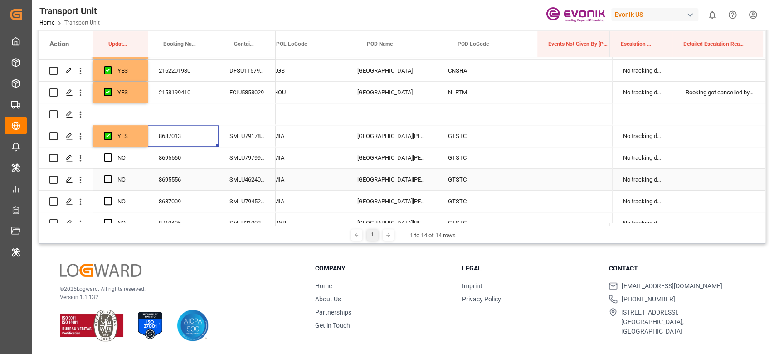
scroll to position [0, 503]
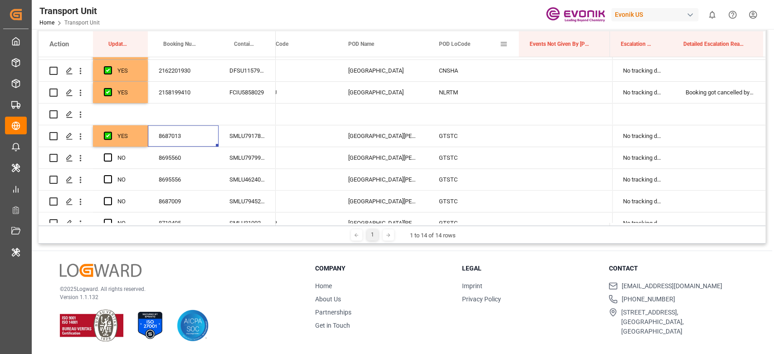
click at [503, 43] on span at bounding box center [504, 44] width 8 height 8
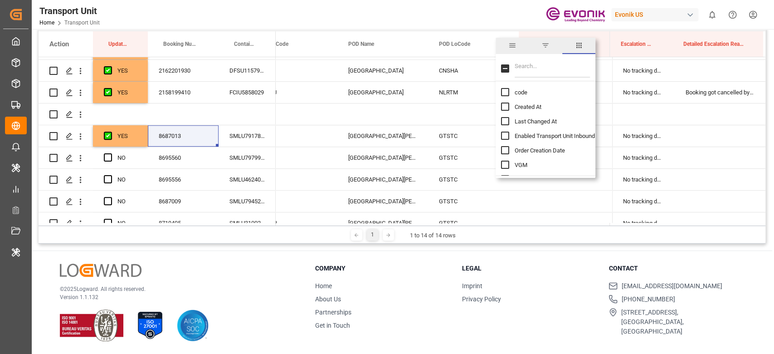
click at [523, 70] on input "Filter Columns Input" at bounding box center [551, 68] width 75 height 18
type input "vess"
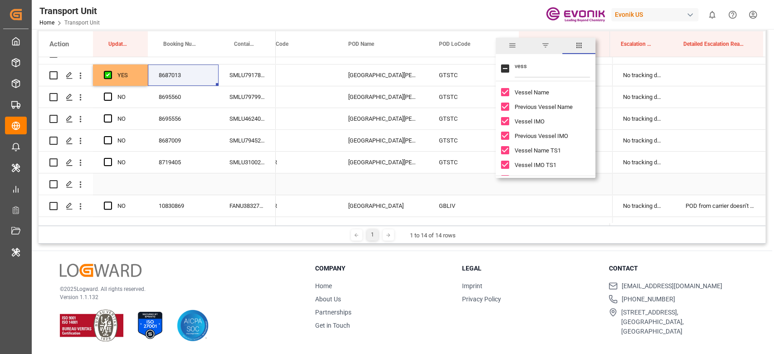
click at [491, 183] on div "Press SPACE to select this row." at bounding box center [473, 183] width 91 height 21
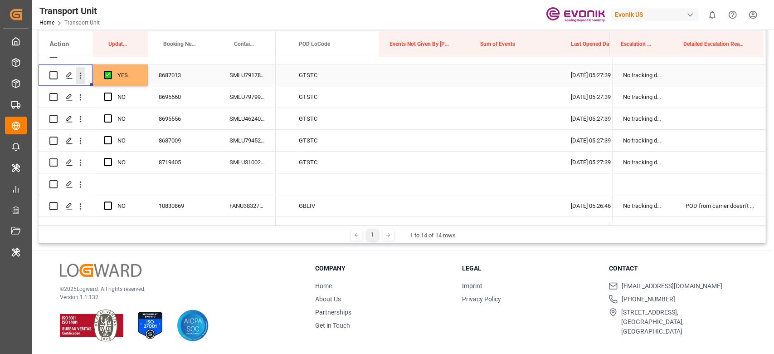
click at [83, 78] on icon "open menu" at bounding box center [81, 76] width 10 height 10
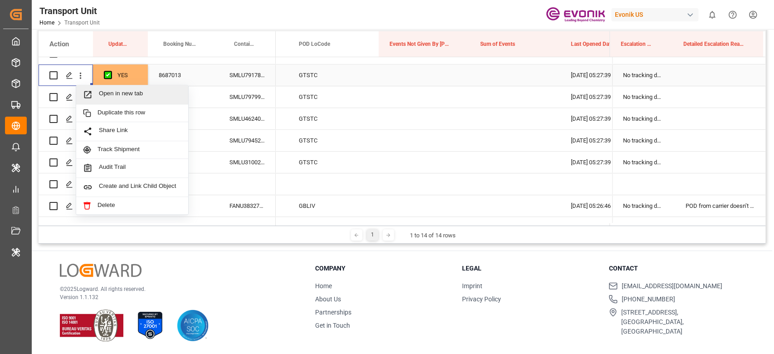
click at [119, 90] on span "Open in new tab" at bounding box center [140, 95] width 82 height 10
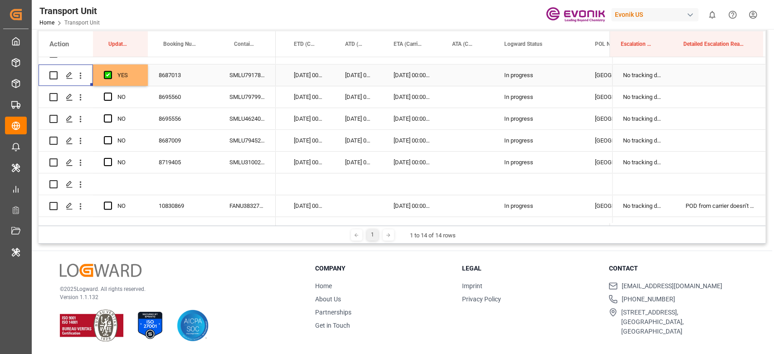
click at [471, 79] on div "Press SPACE to select this row." at bounding box center [467, 74] width 52 height 21
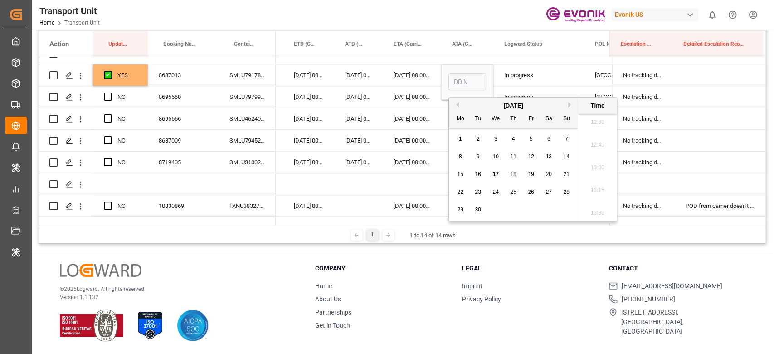
click at [566, 156] on span "14" at bounding box center [566, 156] width 6 height 6
type input "[DATE] 00:00"
click at [400, 96] on div "14.09.2025 00:00:00" at bounding box center [412, 96] width 58 height 21
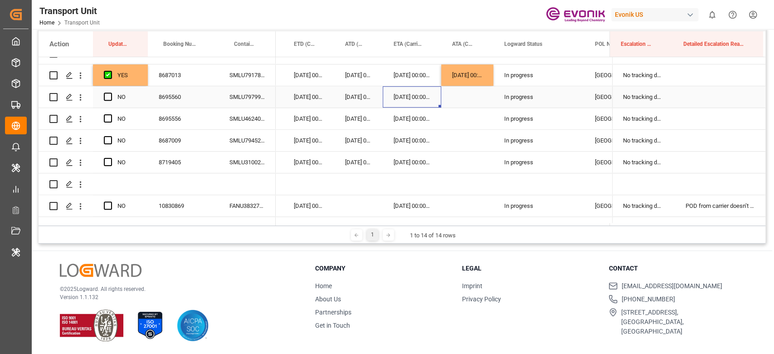
click at [174, 101] on div "8695560" at bounding box center [183, 96] width 71 height 21
click at [476, 77] on div "14.09.2025 00:00:00" at bounding box center [467, 74] width 52 height 21
click at [491, 82] on div "14.09.2025 00:00:00" at bounding box center [467, 74] width 52 height 21
drag, startPoint x: 491, startPoint y: 83, endPoint x: 491, endPoint y: 100, distance: 16.3
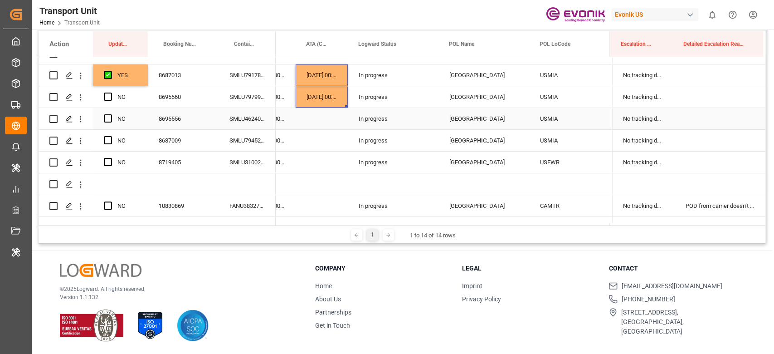
scroll to position [0, 293]
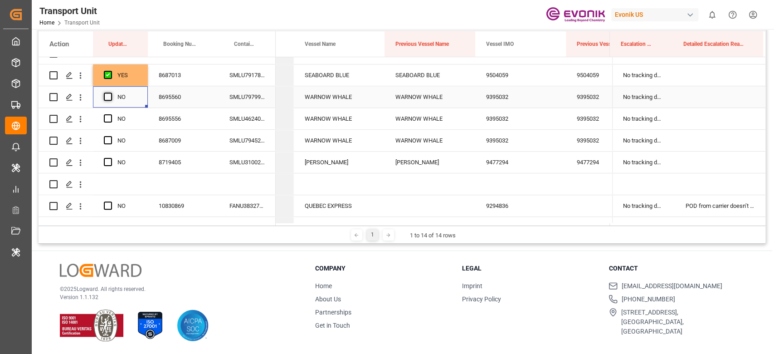
click at [112, 95] on span "Press SPACE to select this row." at bounding box center [108, 96] width 8 height 8
click at [111, 92] on input "Press SPACE to select this row." at bounding box center [111, 92] width 0 height 0
click at [174, 126] on div "8695556" at bounding box center [183, 118] width 71 height 21
click at [177, 145] on div "8687009" at bounding box center [183, 140] width 71 height 21
click at [106, 140] on span "Press SPACE to select this row." at bounding box center [108, 140] width 8 height 8
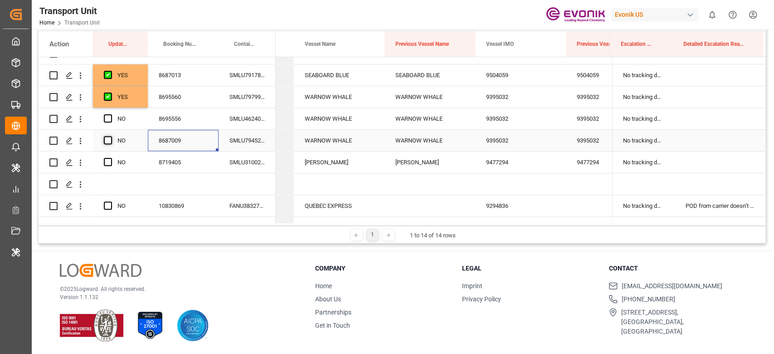
click at [111, 136] on input "Press SPACE to select this row." at bounding box center [111, 136] width 0 height 0
click at [198, 165] on div "8719405" at bounding box center [183, 161] width 71 height 21
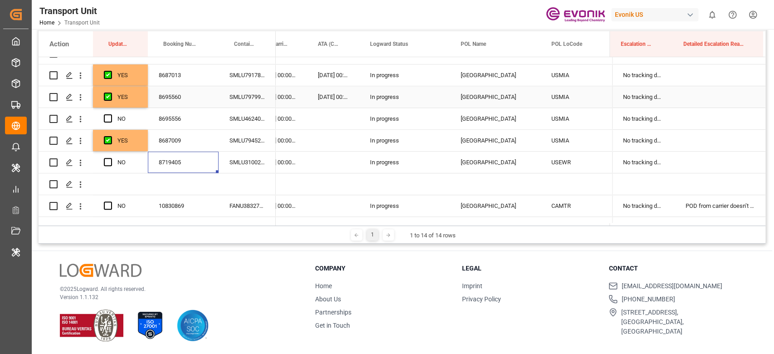
click at [344, 96] on div "14.09.2025 00:00:00" at bounding box center [333, 96] width 52 height 21
drag, startPoint x: 356, startPoint y: 106, endPoint x: 348, endPoint y: 136, distance: 31.1
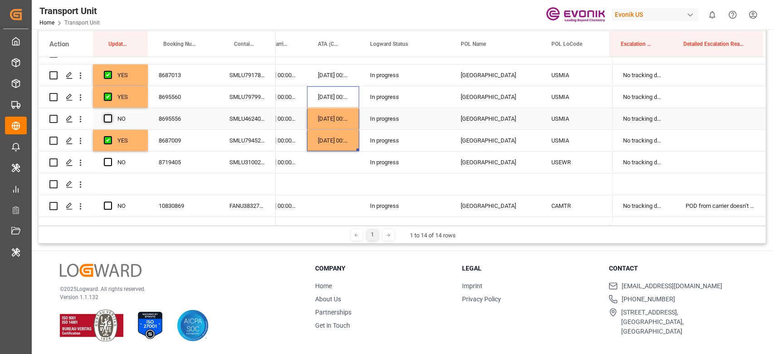
click at [109, 118] on span "Press SPACE to select this row." at bounding box center [108, 118] width 8 height 8
click at [111, 114] on input "Press SPACE to select this row." at bounding box center [111, 114] width 0 height 0
click at [114, 162] on div "Press SPACE to select this row." at bounding box center [111, 162] width 14 height 21
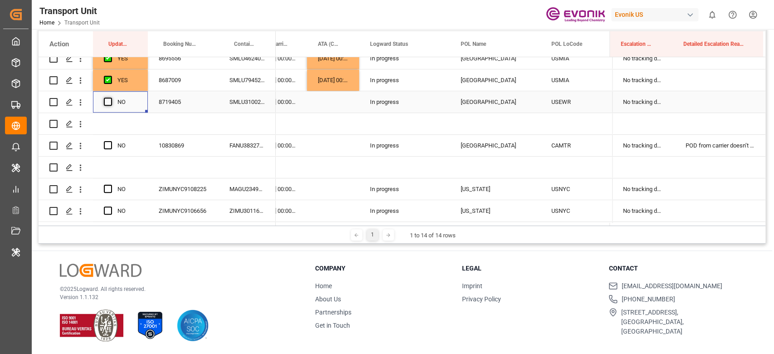
click at [109, 100] on span "Press SPACE to select this row." at bounding box center [108, 101] width 8 height 8
click at [111, 97] on input "Press SPACE to select this row." at bounding box center [111, 97] width 0 height 0
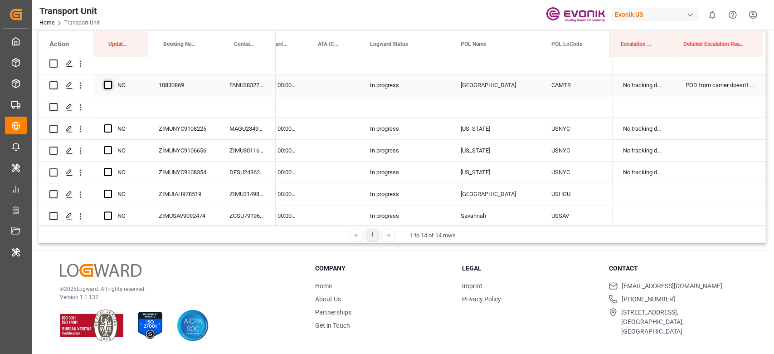
click at [108, 81] on span "Press SPACE to select this row." at bounding box center [108, 85] width 8 height 8
click at [111, 81] on input "Press SPACE to select this row." at bounding box center [111, 81] width 0 height 0
click at [109, 126] on span "Press SPACE to select this row." at bounding box center [108, 128] width 8 height 8
click at [111, 124] on input "Press SPACE to select this row." at bounding box center [111, 124] width 0 height 0
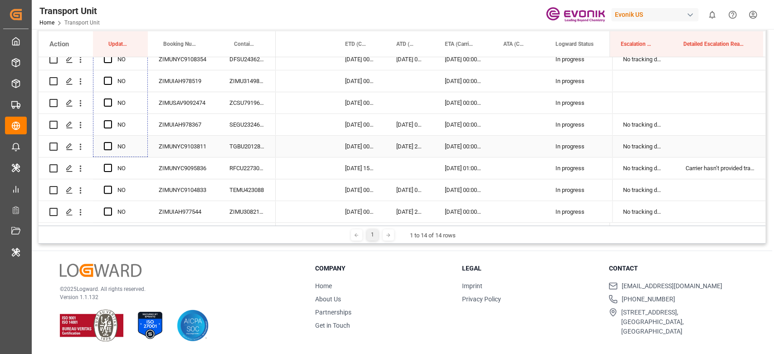
drag, startPoint x: 146, startPoint y: 139, endPoint x: 146, endPoint y: 147, distance: 8.7
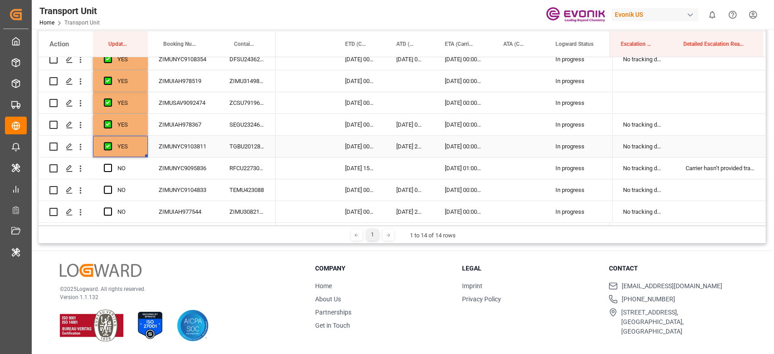
click at [146, 149] on div "YES" at bounding box center [120, 146] width 55 height 21
click at [146, 157] on div "NO" at bounding box center [120, 167] width 55 height 21
click at [145, 152] on div "YES" at bounding box center [120, 146] width 55 height 21
drag, startPoint x: 145, startPoint y: 153, endPoint x: 136, endPoint y: 209, distance: 56.4
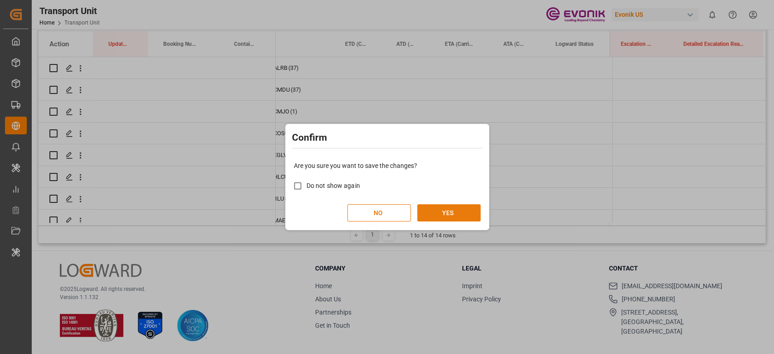
click at [453, 211] on button "YES" at bounding box center [448, 212] width 63 height 17
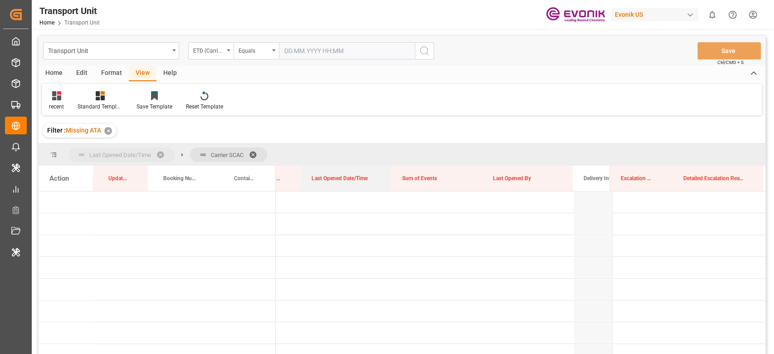
drag, startPoint x: 437, startPoint y: 180, endPoint x: 107, endPoint y: 154, distance: 330.5
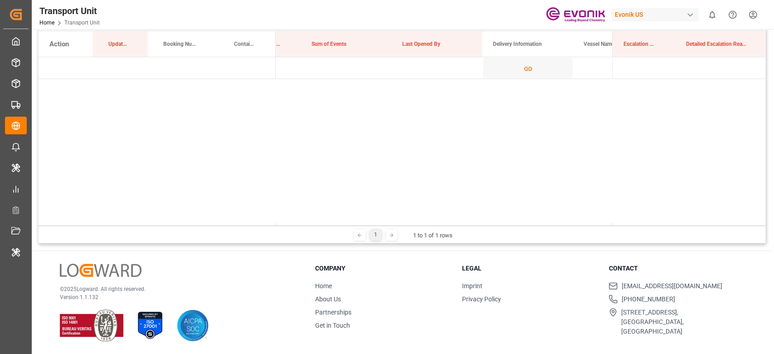
drag, startPoint x: 293, startPoint y: 223, endPoint x: 257, endPoint y: 218, distance: 37.0
click at [257, 218] on div "Action Update Last Opened Booking Number Container Number" at bounding box center [402, 128] width 727 height 194
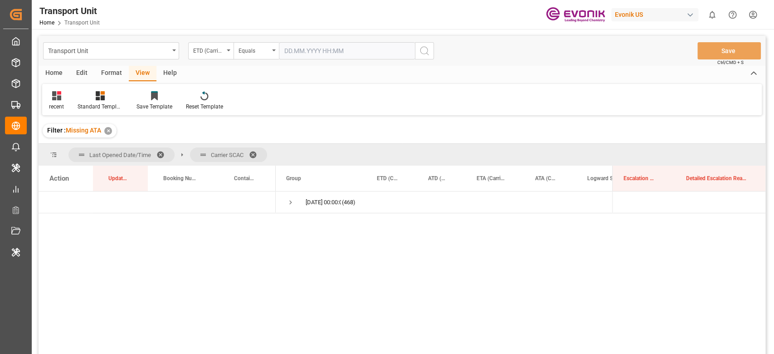
click at [112, 70] on div "Format" at bounding box center [111, 73] width 34 height 15
click at [62, 100] on div "Filter Rows" at bounding box center [62, 101] width 40 height 20
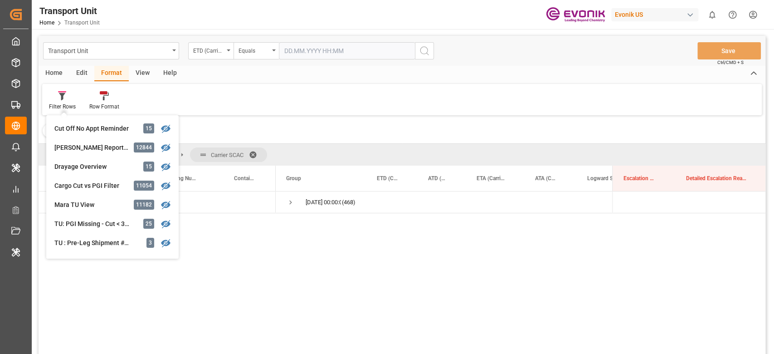
click at [297, 256] on div "17.09.2025 00:00:00 (468)" at bounding box center [444, 275] width 336 height 168
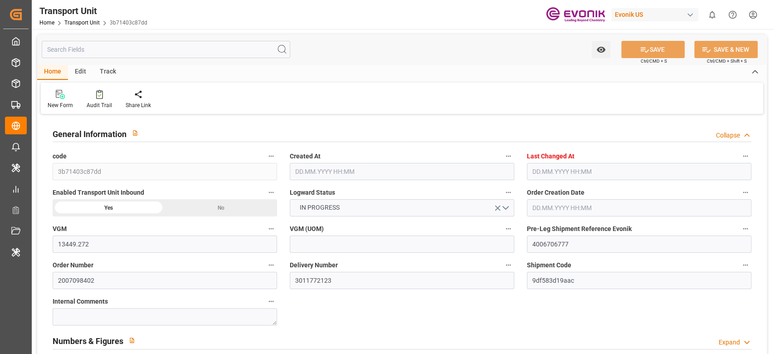
type input "13449.272"
type input "Seaboard"
type input "Seaboard Marine Ltd"
type input "USMIA"
type input "GTSTC"
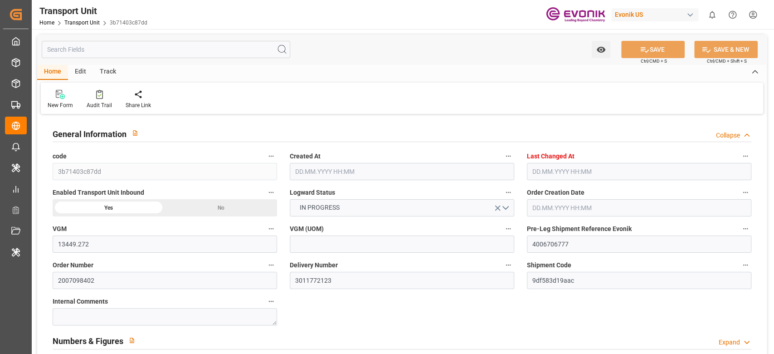
type input "9504059"
type input "9478.272"
type input "[DATE] 05:19"
type input "[DATE] 05:27"
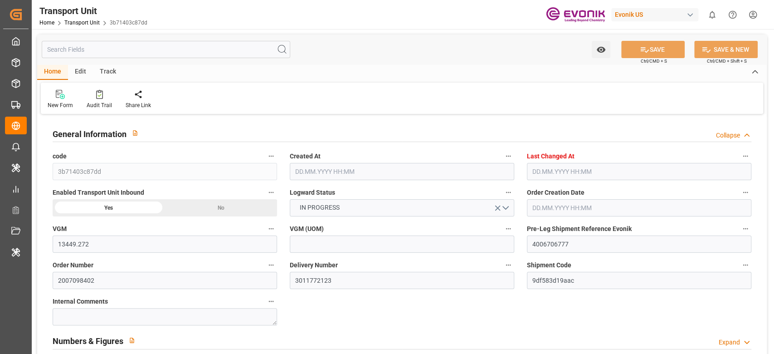
type input "[DATE]"
type input "[DATE] 00:00"
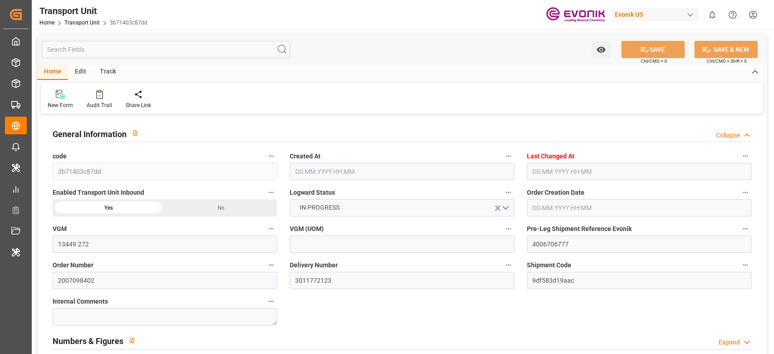
type input "[DATE] 00:00"
type input "[DATE]"
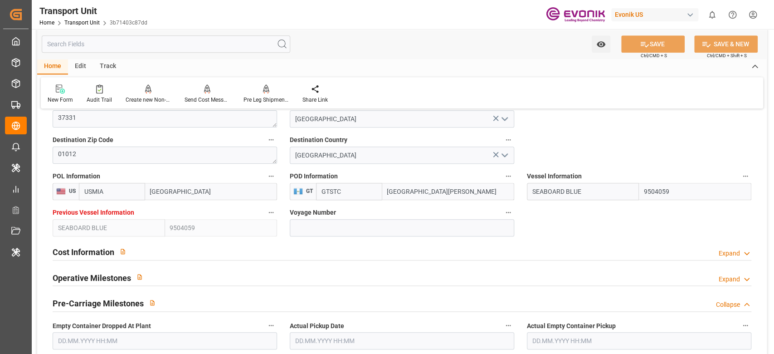
scroll to position [483, 0]
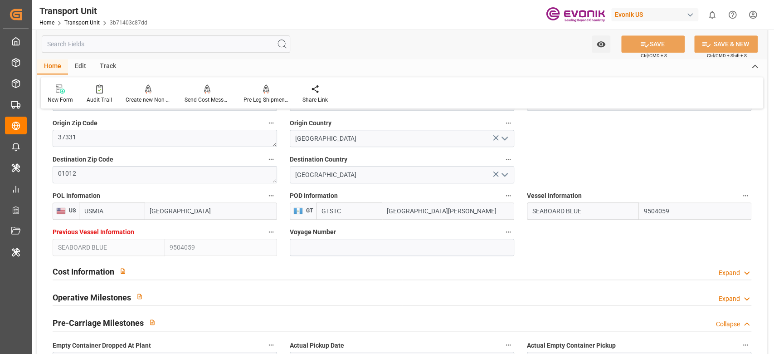
click at [611, 211] on input "SEABOARD BLUE" at bounding box center [583, 210] width 112 height 17
paste input "WARNOW WHALE"
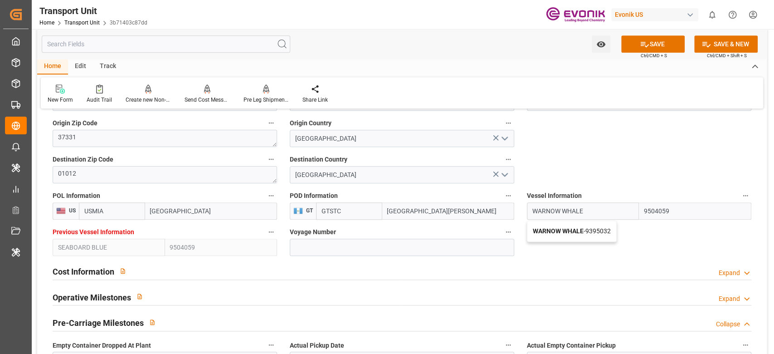
click at [573, 233] on b "WARNOW WHALE" at bounding box center [558, 230] width 51 height 7
type input "WARNOW WHALE"
type input "9395032"
type input "WARNOW WHALE"
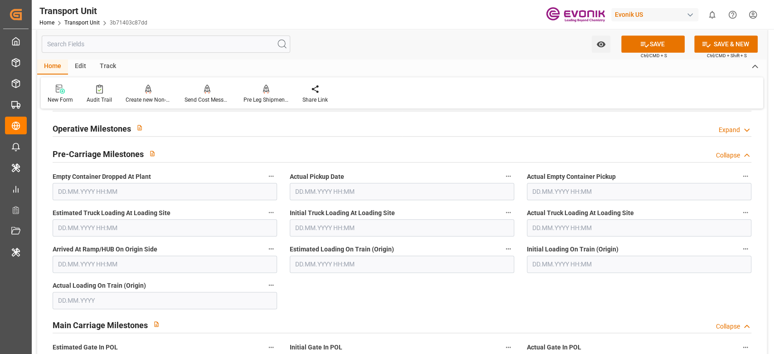
scroll to position [665, 0]
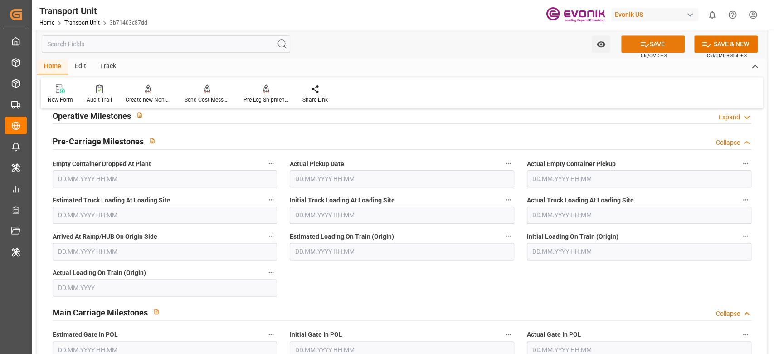
click at [653, 47] on button "SAVE" at bounding box center [652, 43] width 63 height 17
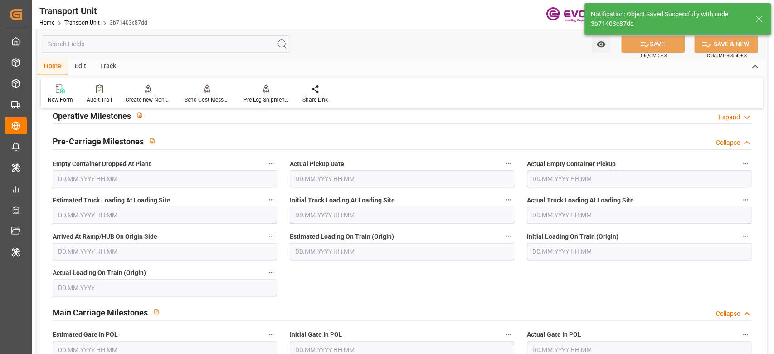
type input "[DATE] 07:31"
